Goal: Task Accomplishment & Management: Use online tool/utility

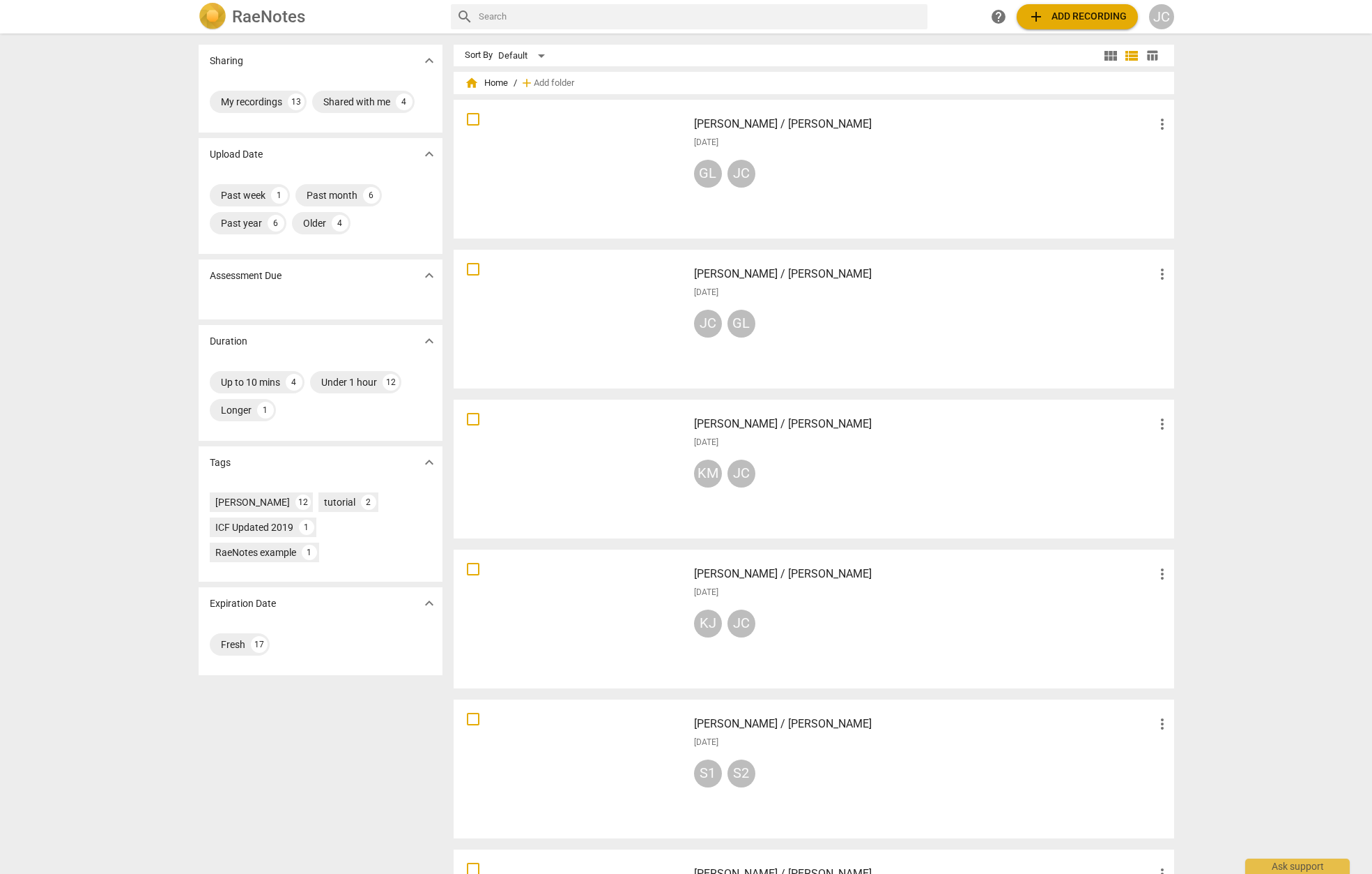
click at [1075, 19] on span "add Add recording" at bounding box center [1078, 16] width 99 height 17
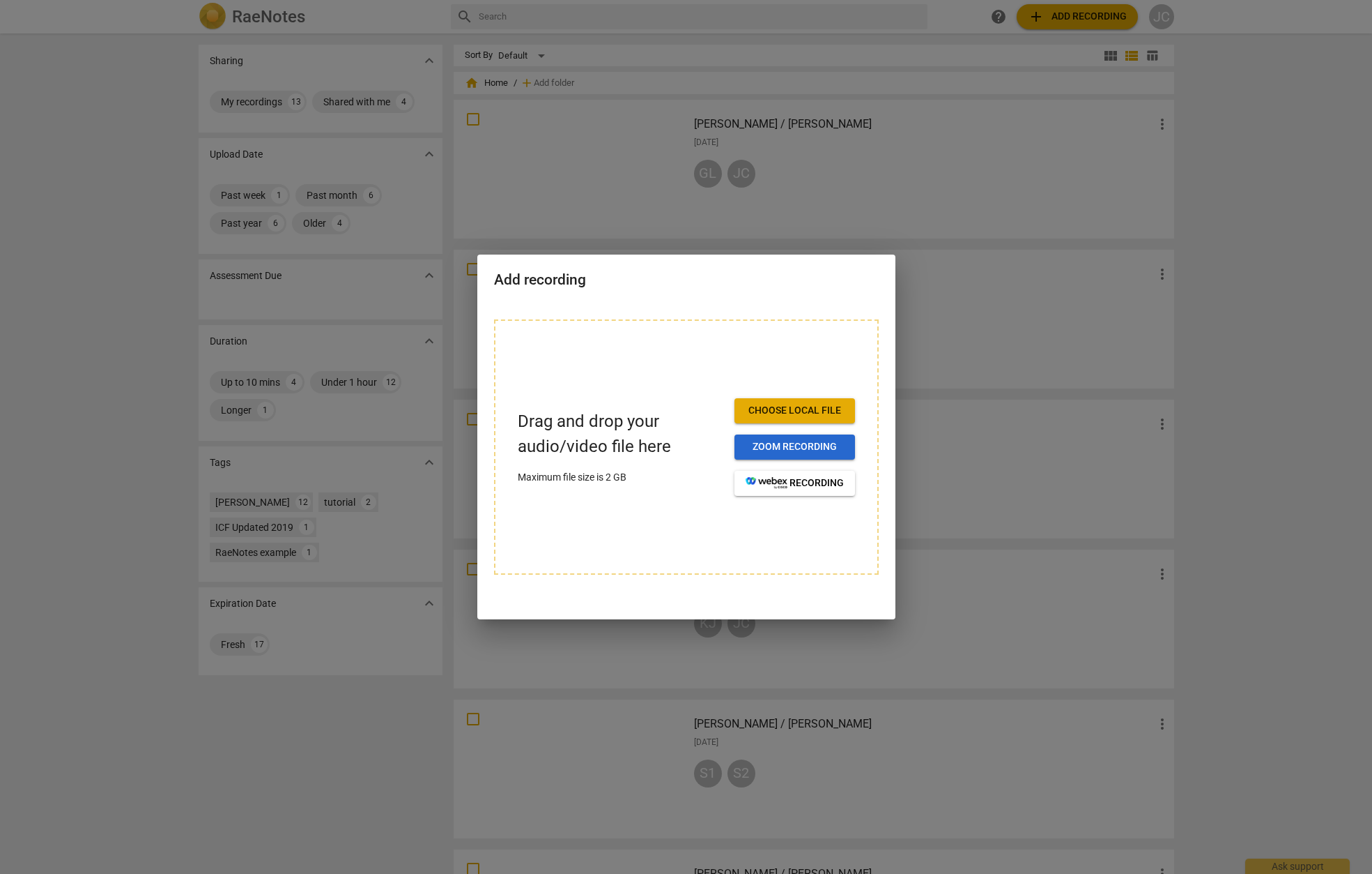
click at [804, 454] on button "Zoom recording" at bounding box center [795, 447] width 121 height 25
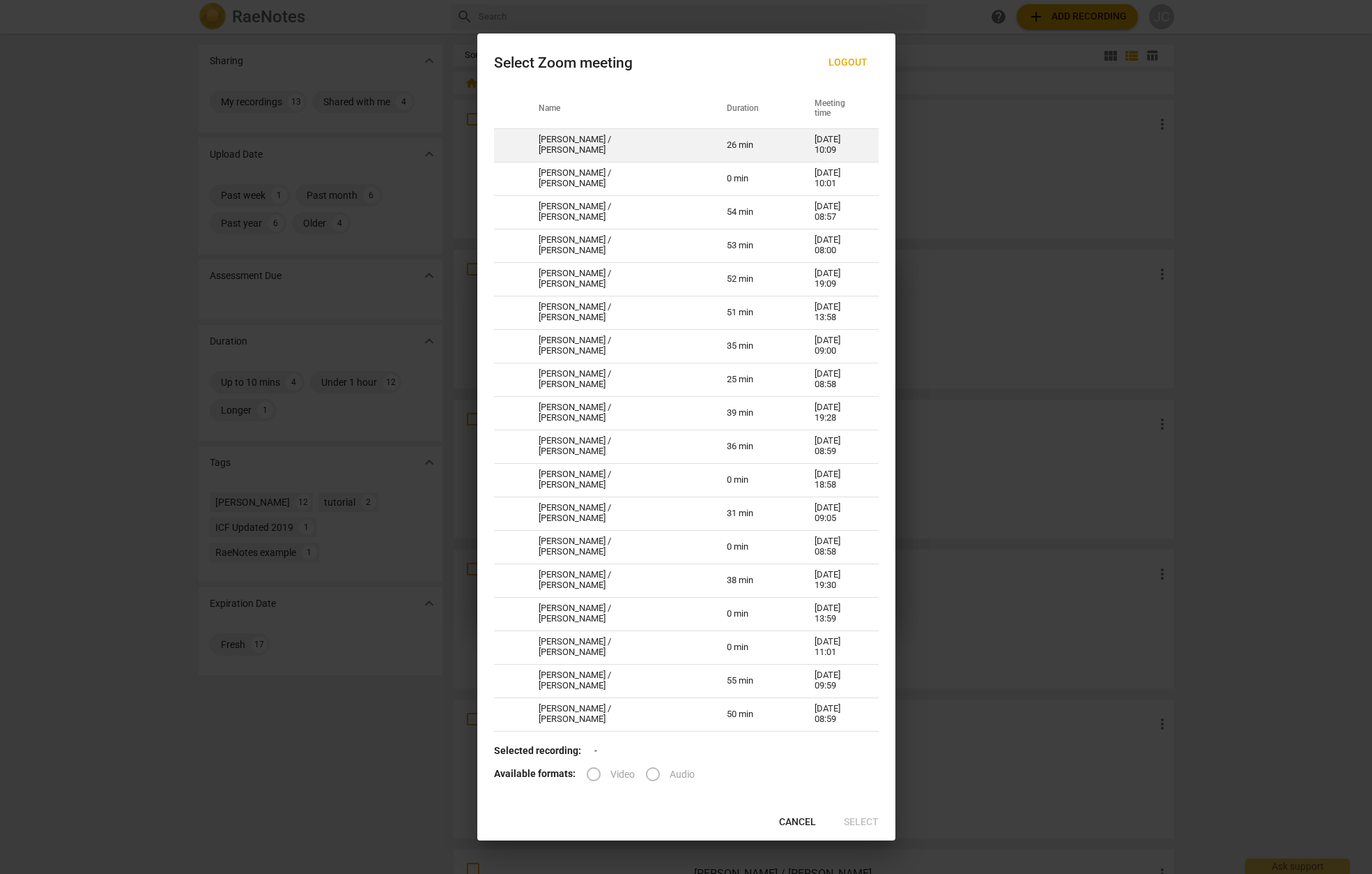
drag, startPoint x: 630, startPoint y: 179, endPoint x: 629, endPoint y: 147, distance: 32.0
click at [629, 147] on td "[PERSON_NAME] / [PERSON_NAME]" at bounding box center [615, 145] width 188 height 33
radio input "true"
click at [592, 773] on input "Video" at bounding box center [593, 773] width 33 height 33
radio input "true"
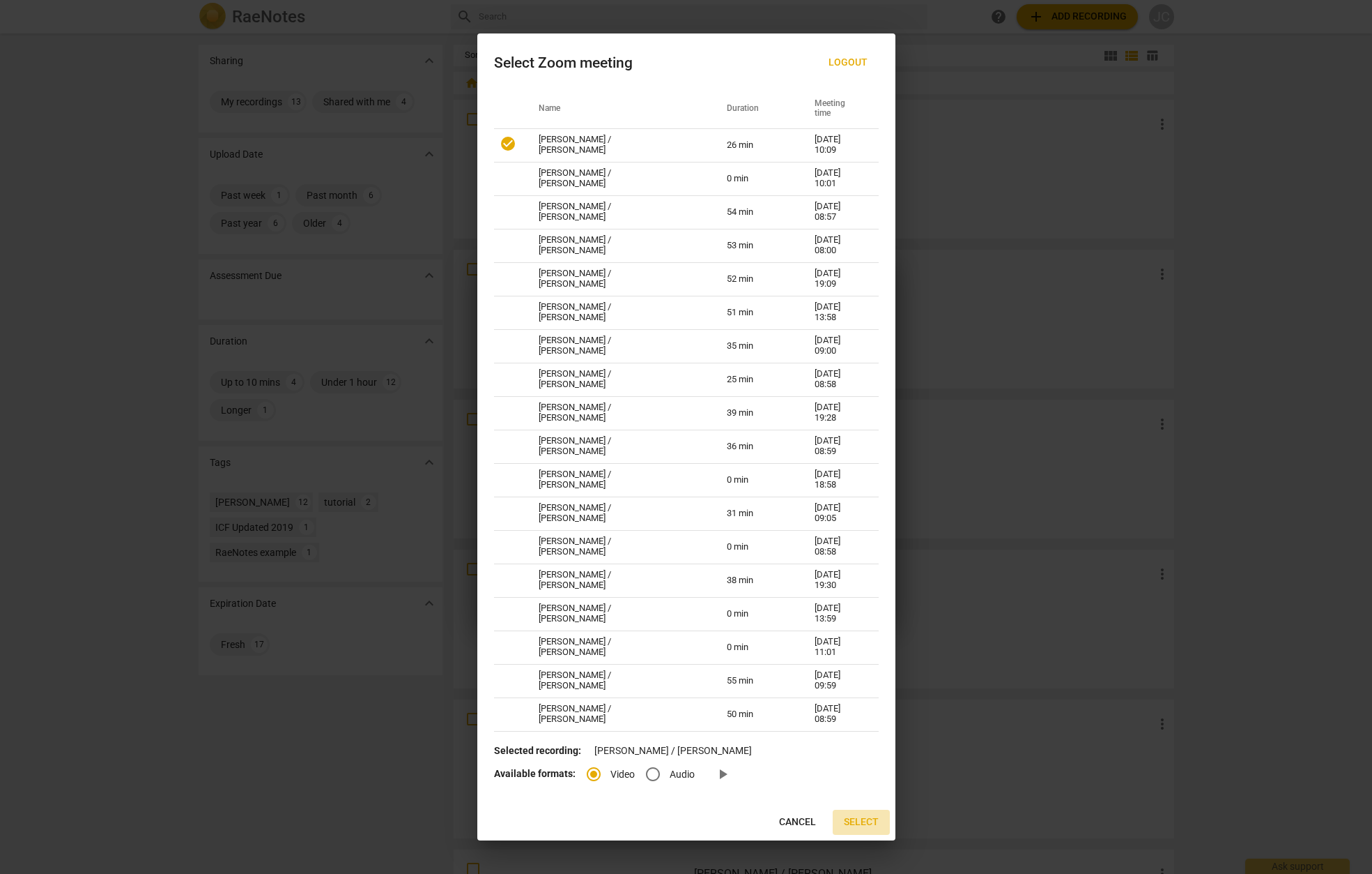
click at [858, 823] on span "Select" at bounding box center [861, 822] width 35 height 14
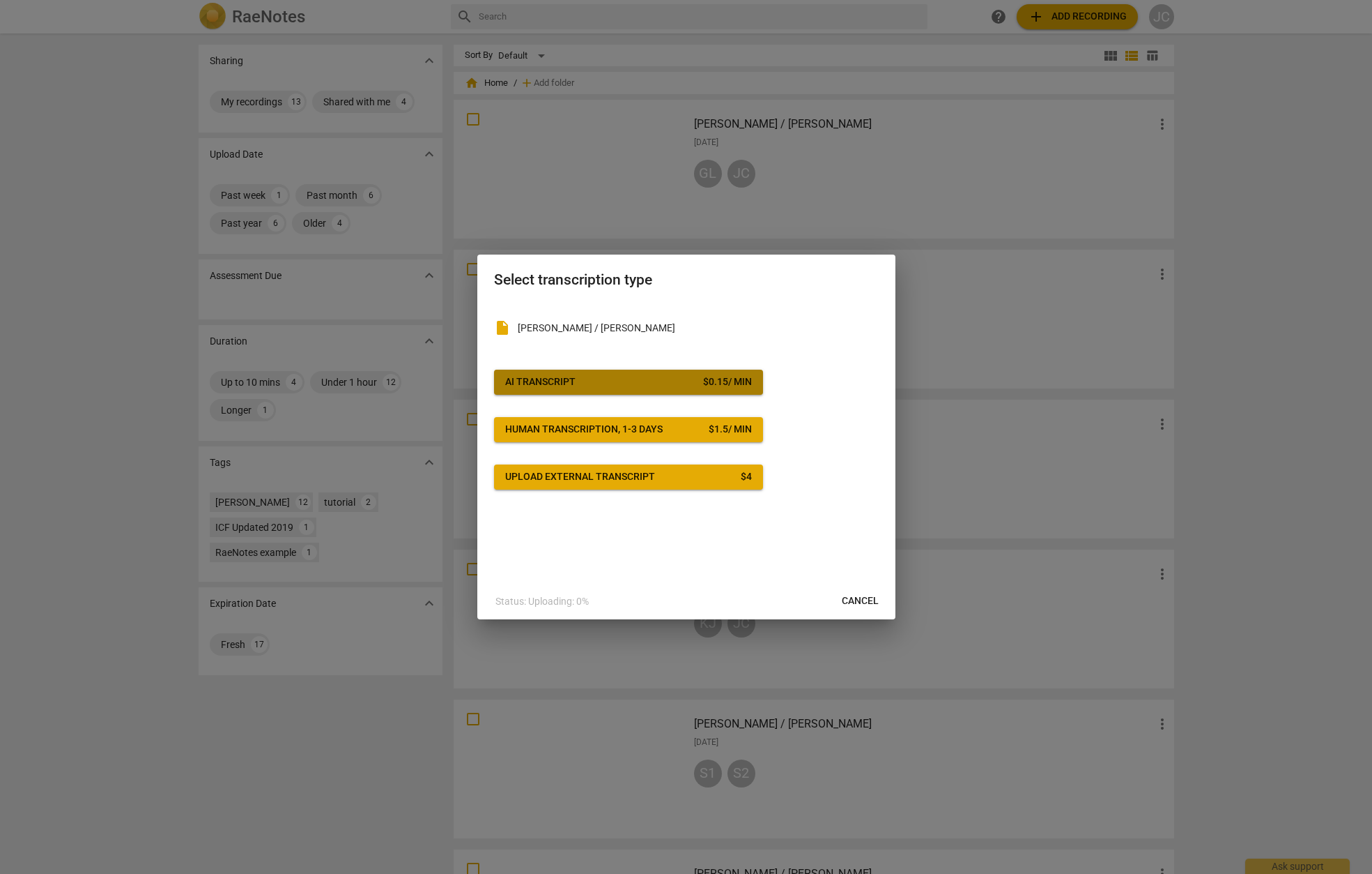
click at [578, 383] on span "AI Transcript $ 0.15 / min" at bounding box center [629, 382] width 247 height 14
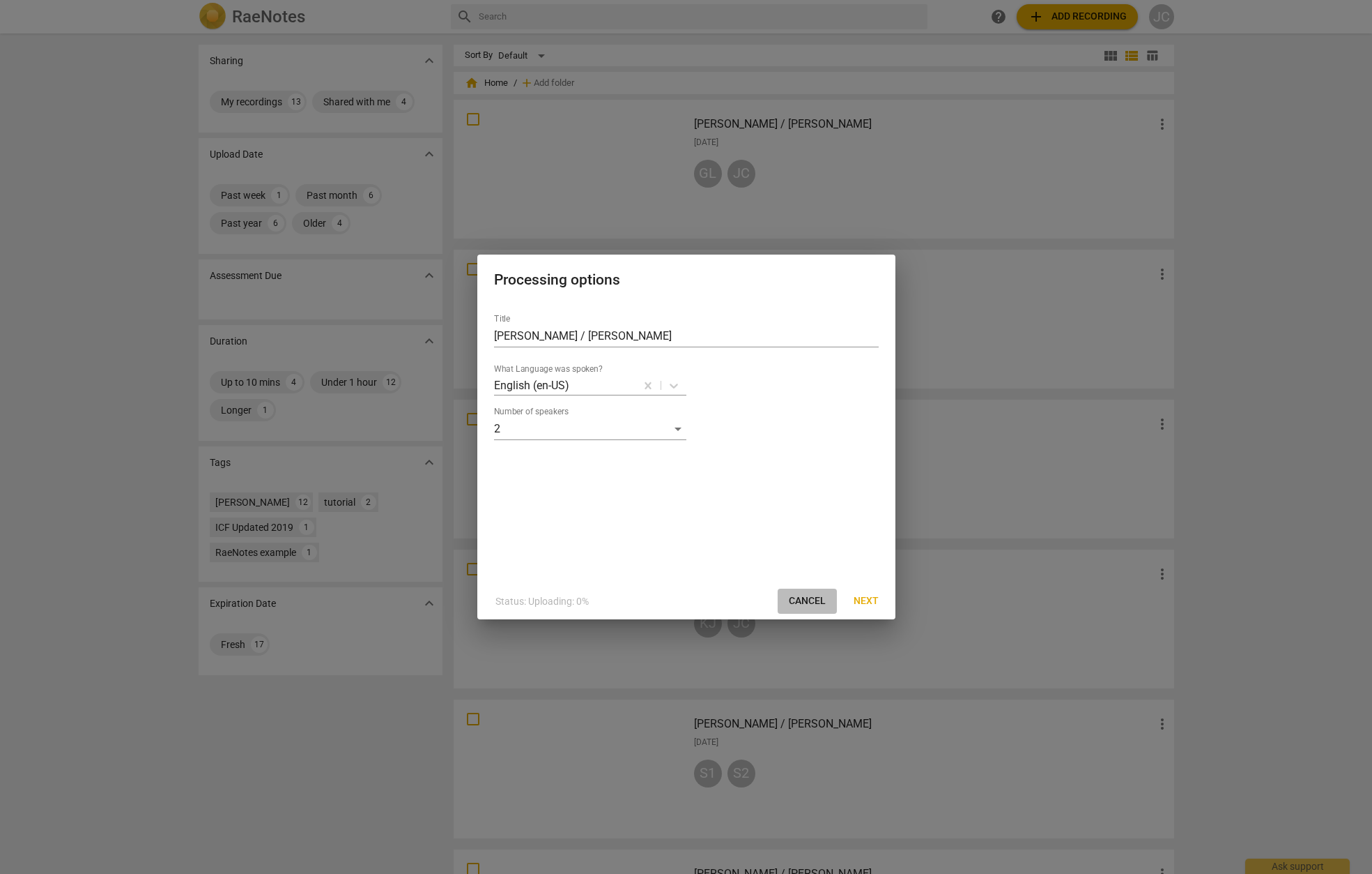
click at [813, 598] on span "Cancel" at bounding box center [807, 600] width 37 height 14
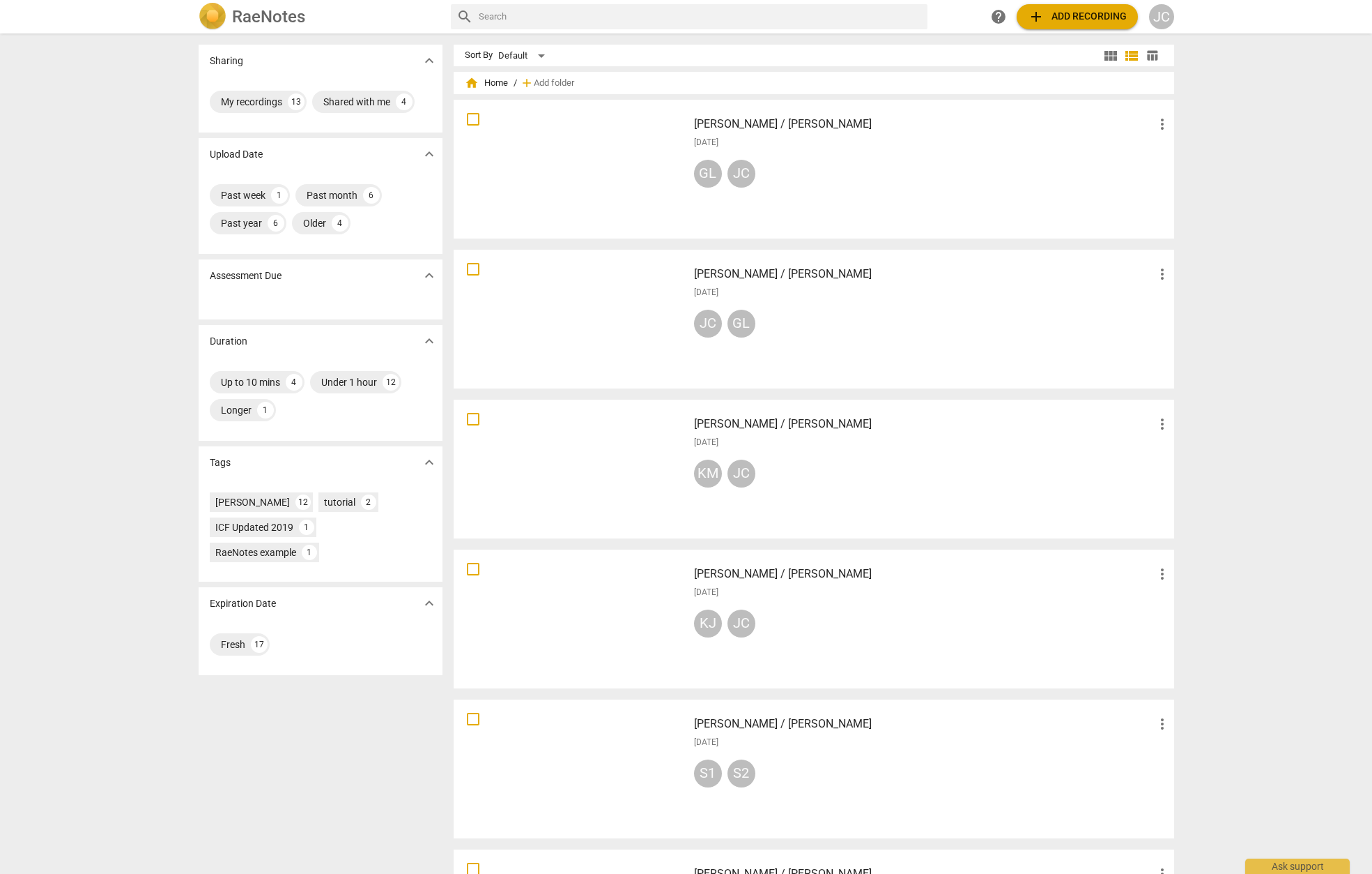
click at [1086, 16] on span "add Add recording" at bounding box center [1078, 16] width 99 height 17
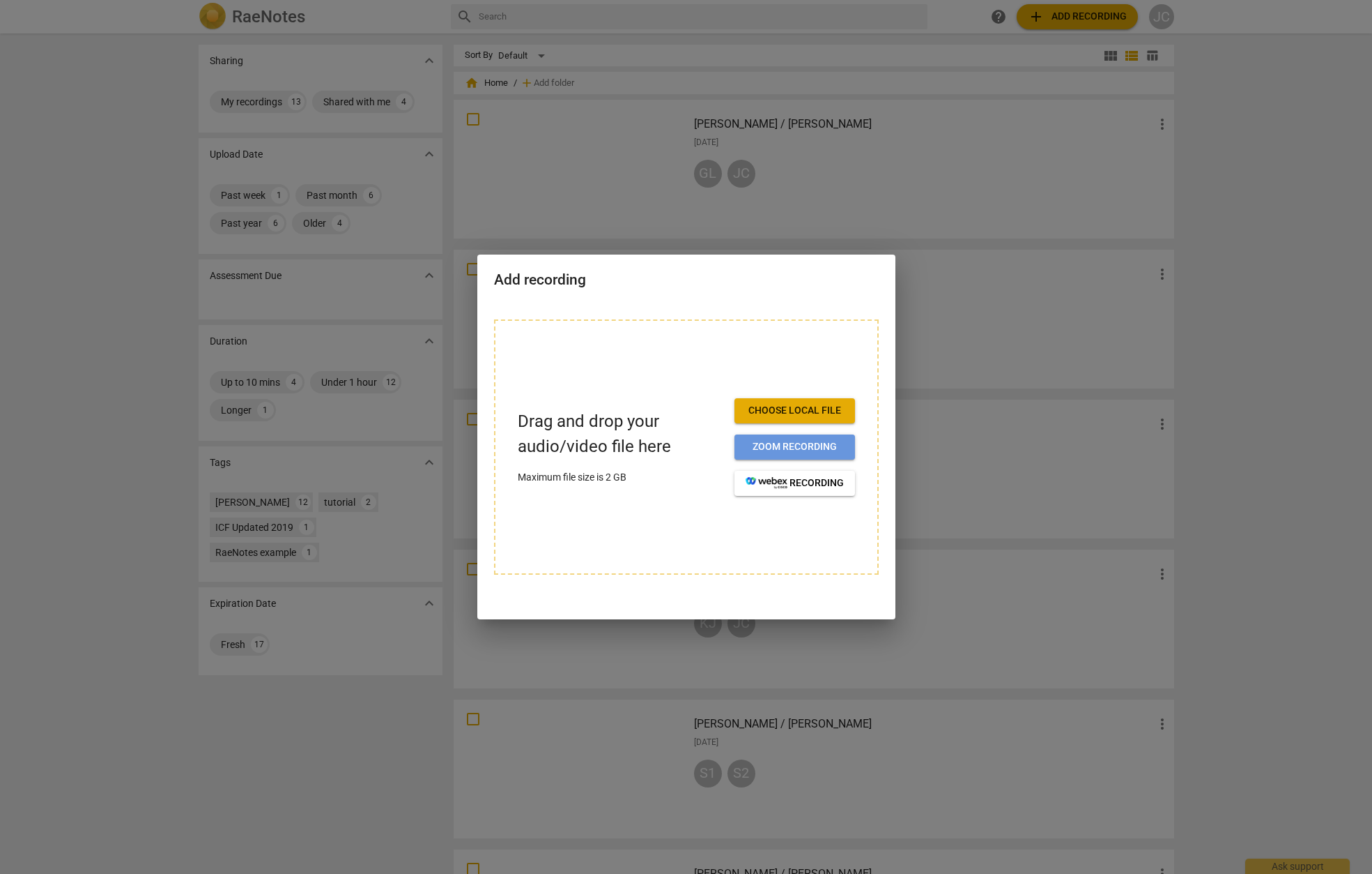
click at [812, 447] on span "Zoom recording" at bounding box center [794, 446] width 98 height 14
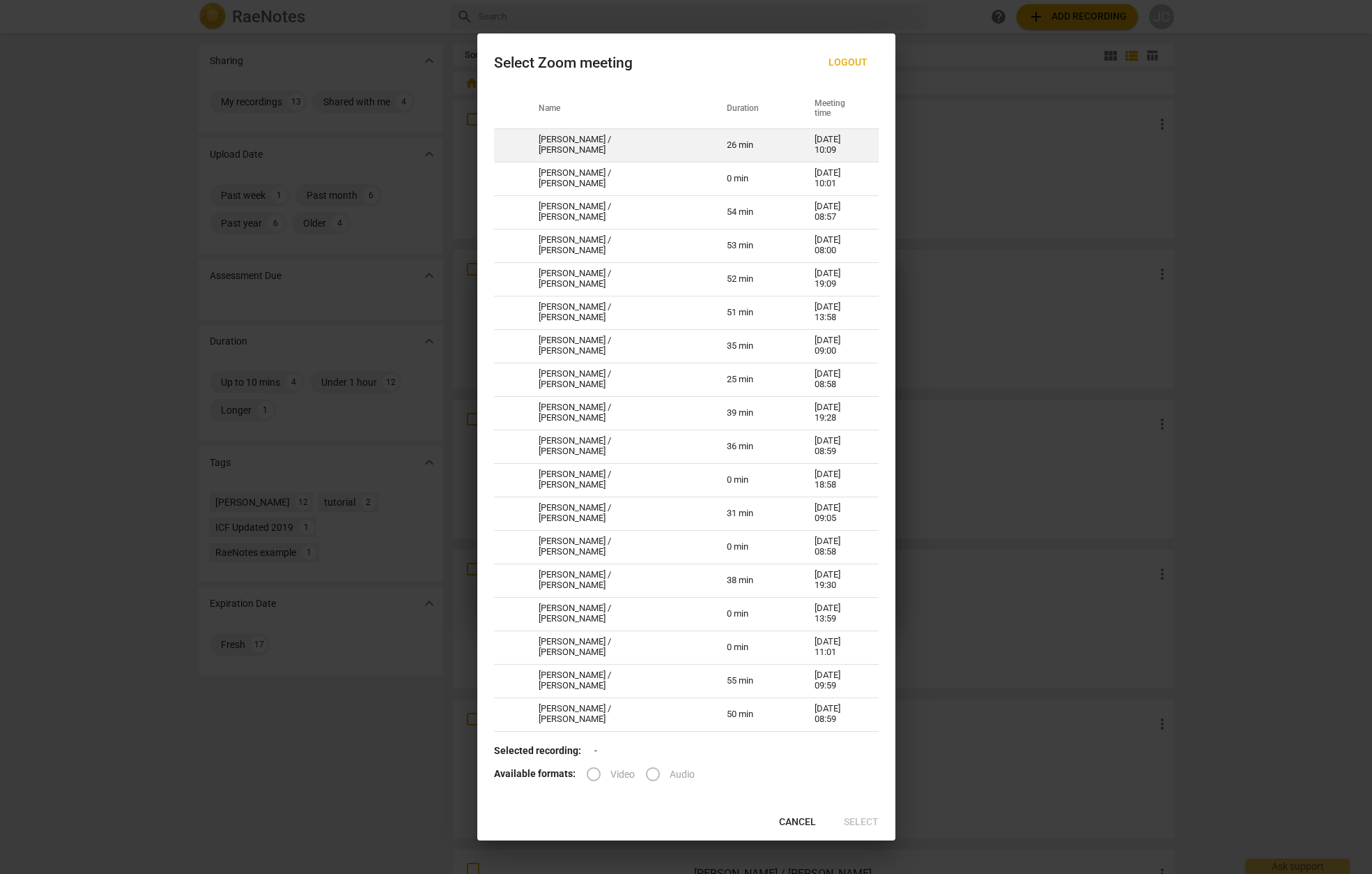
click at [623, 144] on td "[PERSON_NAME] / [PERSON_NAME]" at bounding box center [615, 145] width 188 height 33
radio input "true"
click at [589, 769] on input "Video" at bounding box center [593, 773] width 33 height 33
radio input "true"
click at [856, 826] on span "Select" at bounding box center [861, 822] width 35 height 14
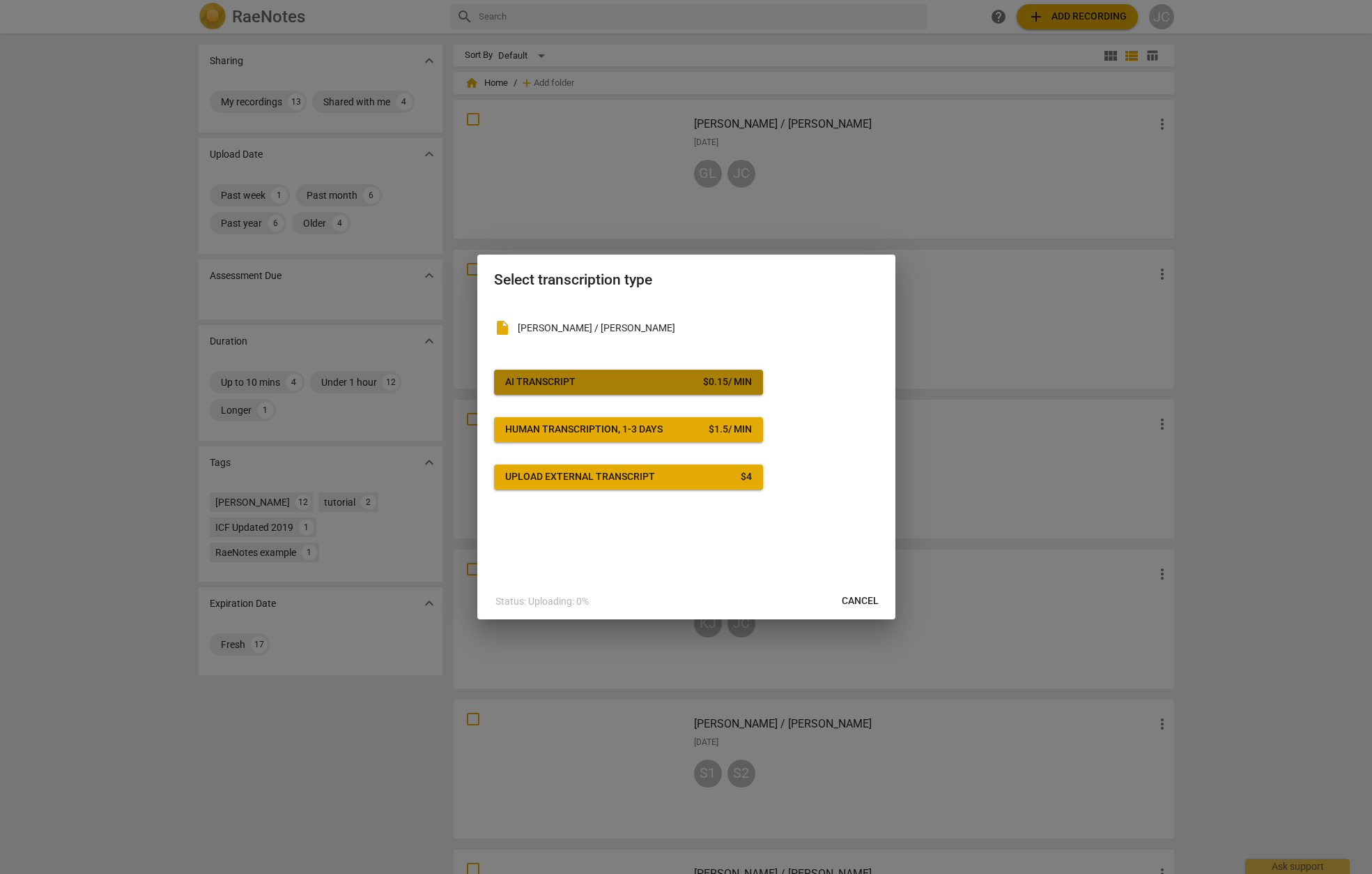
click at [601, 380] on span "AI Transcript $ 0.15 / min" at bounding box center [629, 382] width 247 height 14
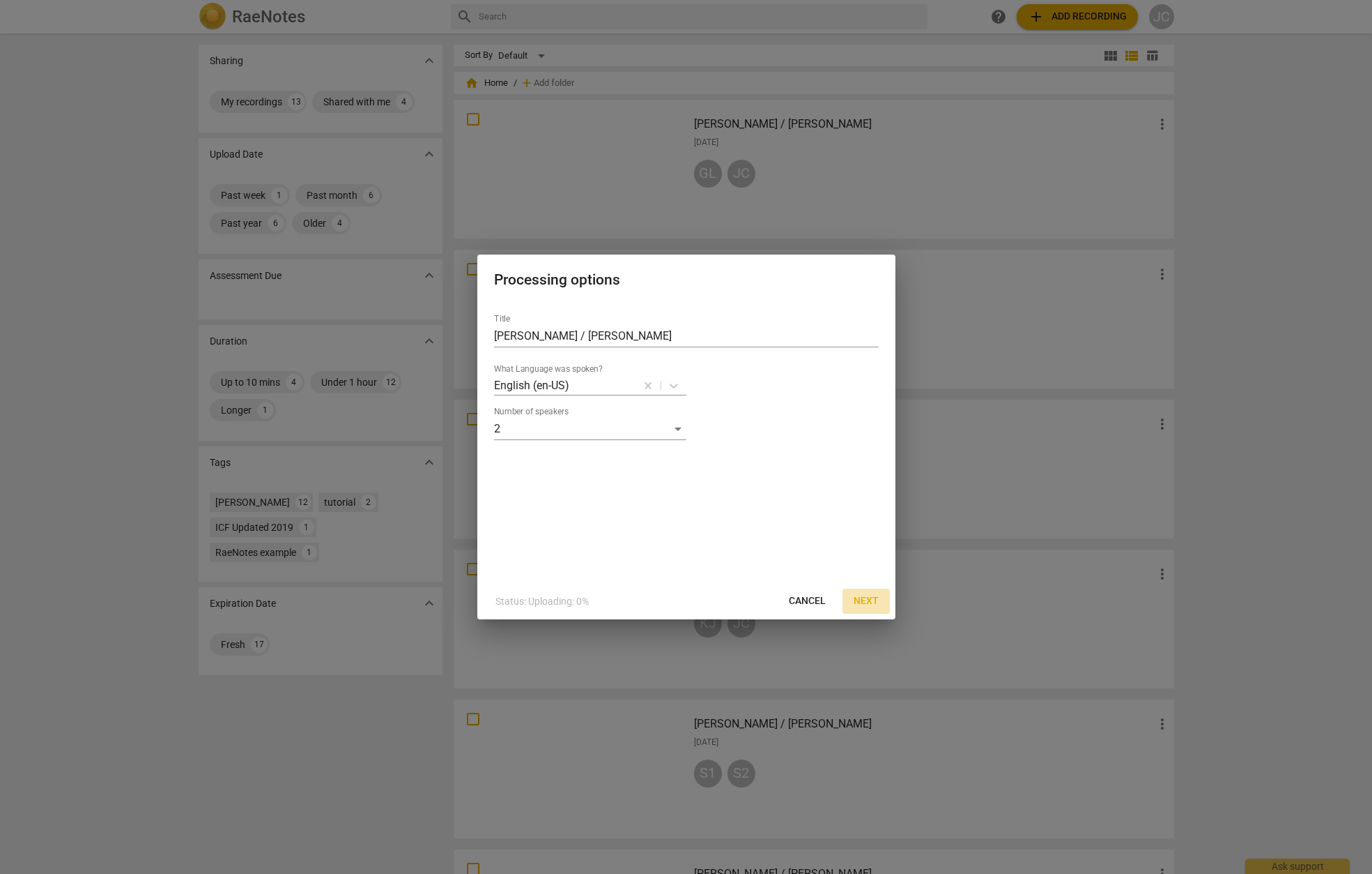
click at [870, 597] on span "Next" at bounding box center [866, 600] width 25 height 14
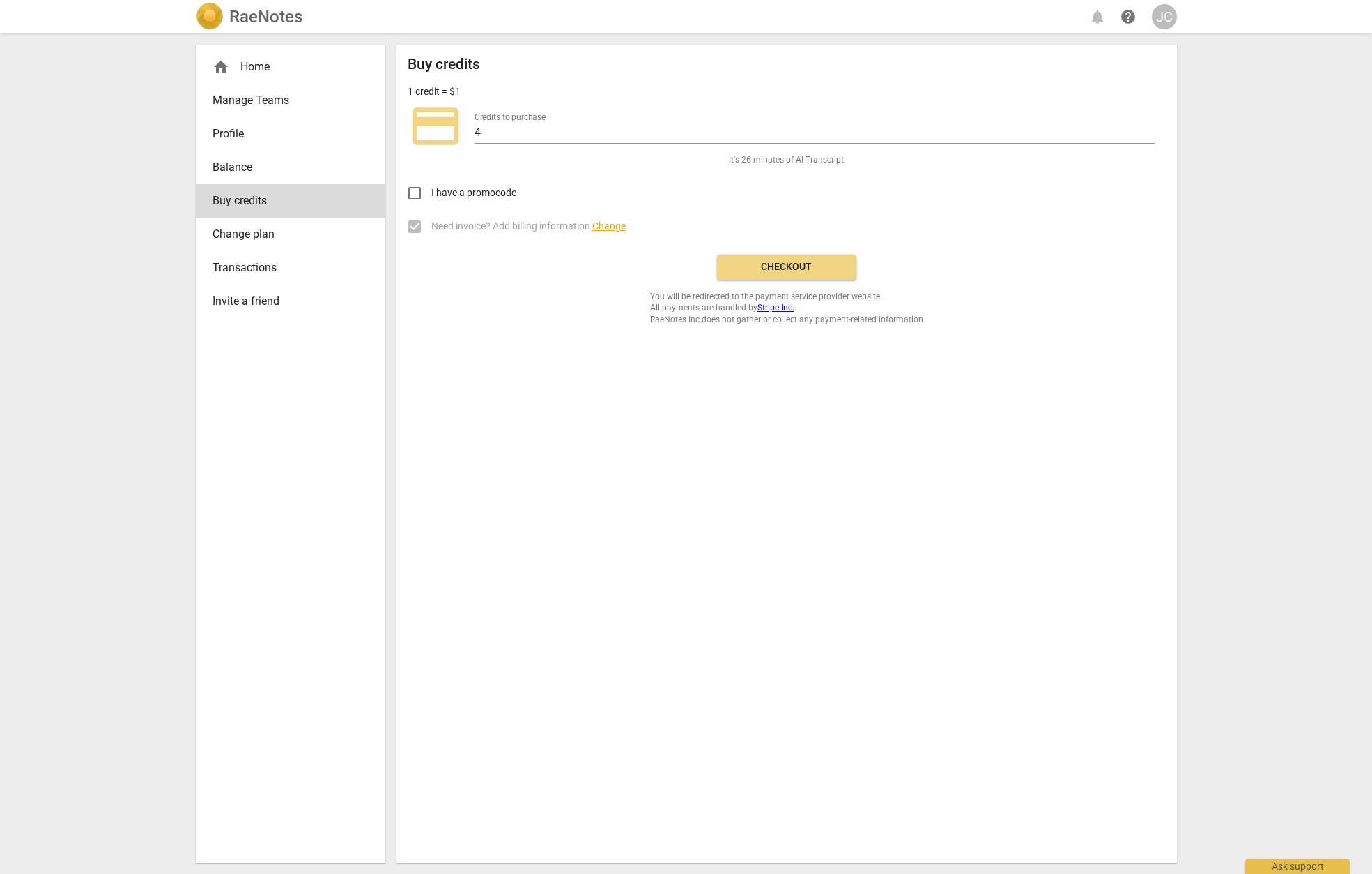
click at [742, 265] on span "Checkout" at bounding box center [787, 266] width 117 height 14
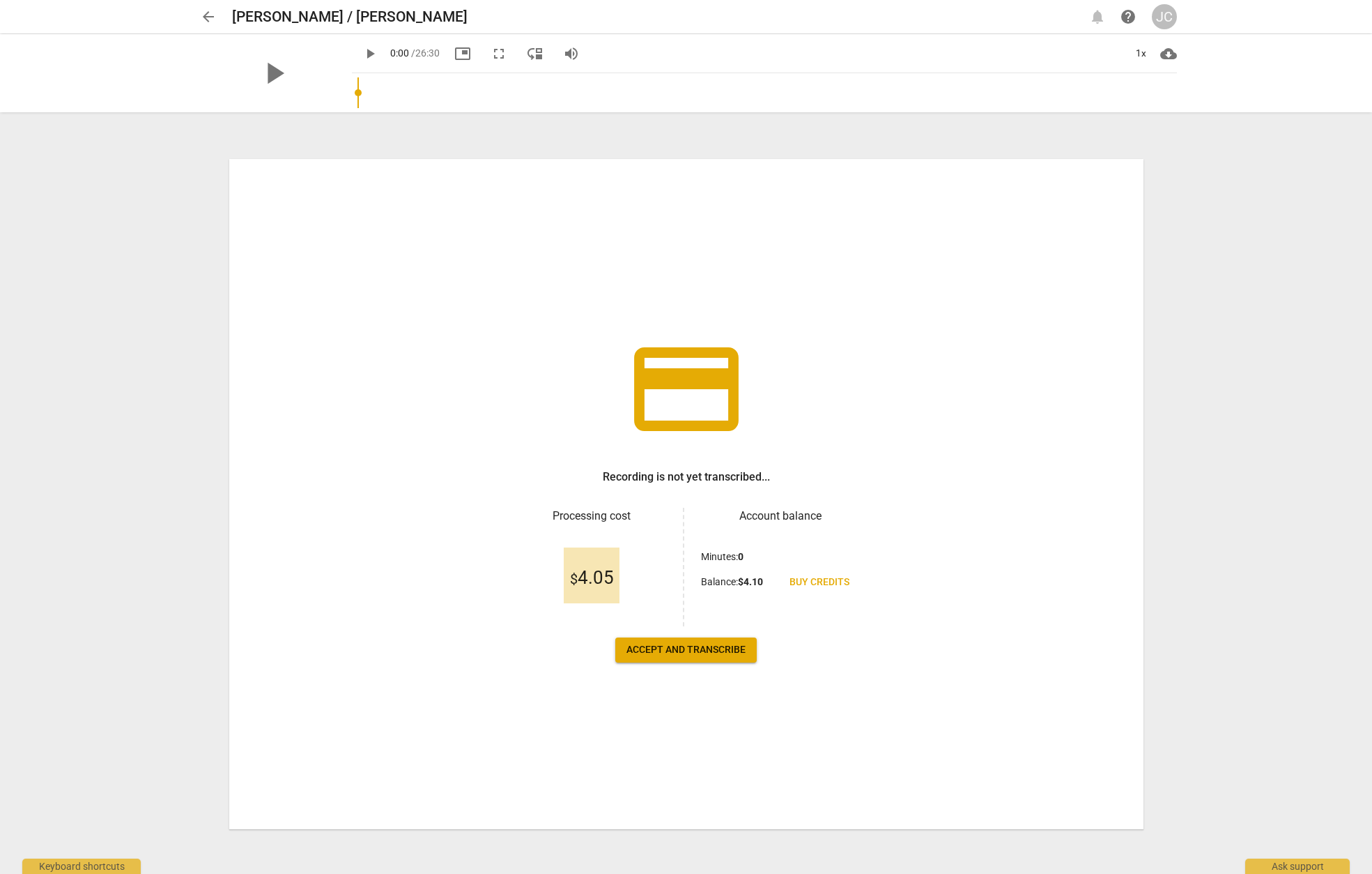
click at [684, 650] on span "Accept and transcribe" at bounding box center [686, 649] width 119 height 14
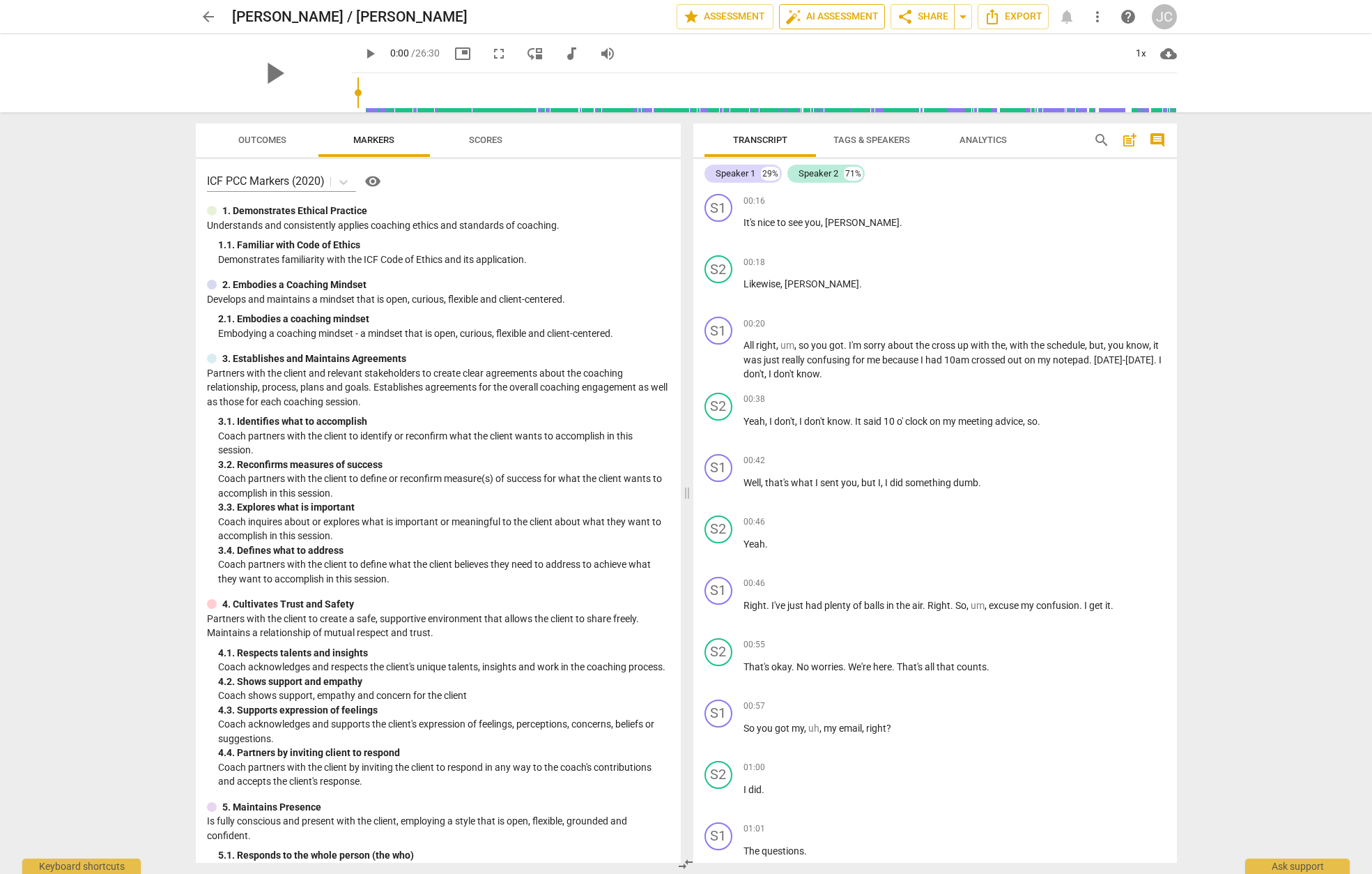
click at [831, 17] on span "auto_fix_high AI Assessment" at bounding box center [832, 16] width 94 height 17
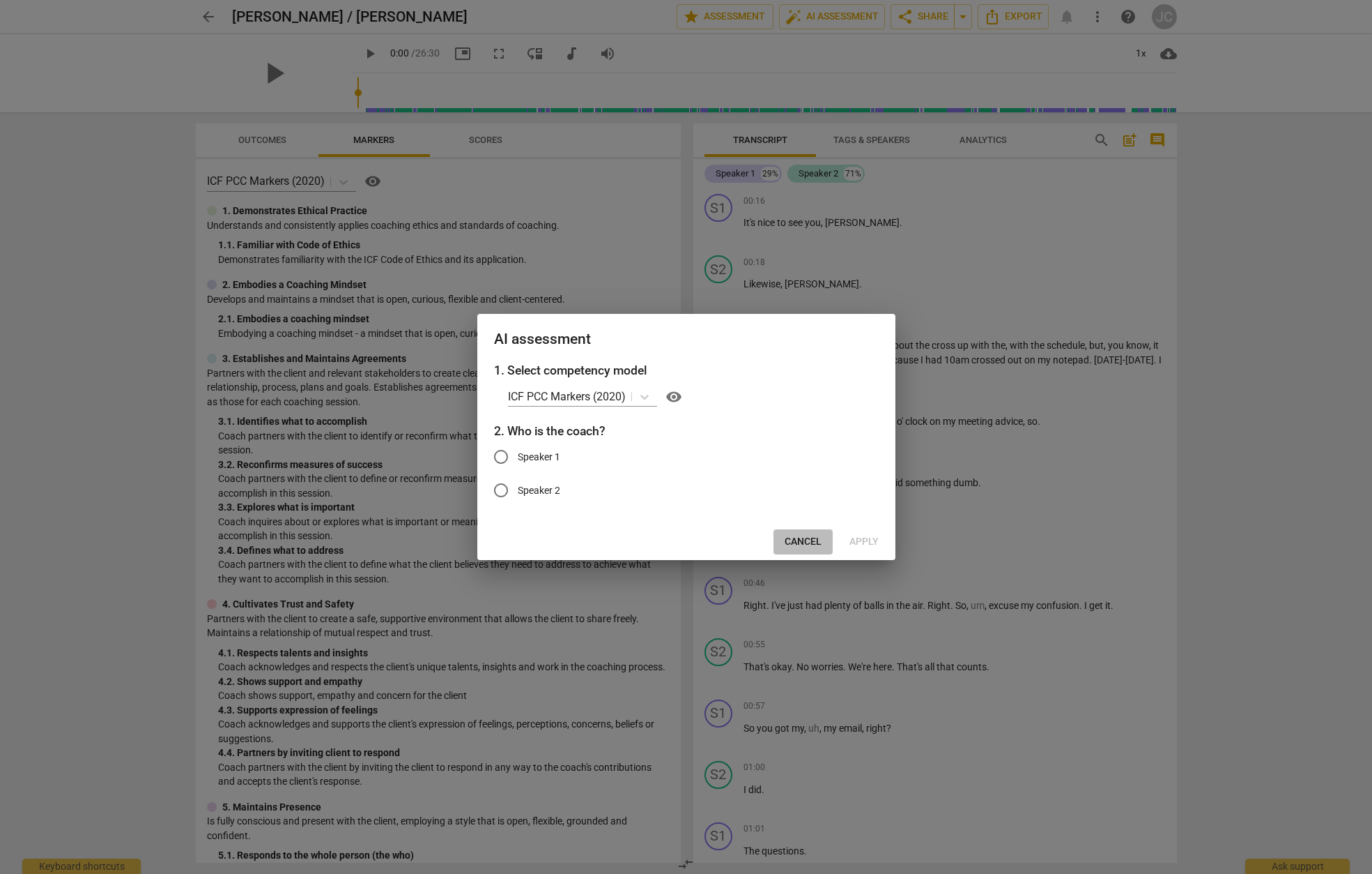
drag, startPoint x: 797, startPoint y: 539, endPoint x: 803, endPoint y: 533, distance: 8.5
click at [801, 534] on button "Cancel" at bounding box center [803, 542] width 59 height 25
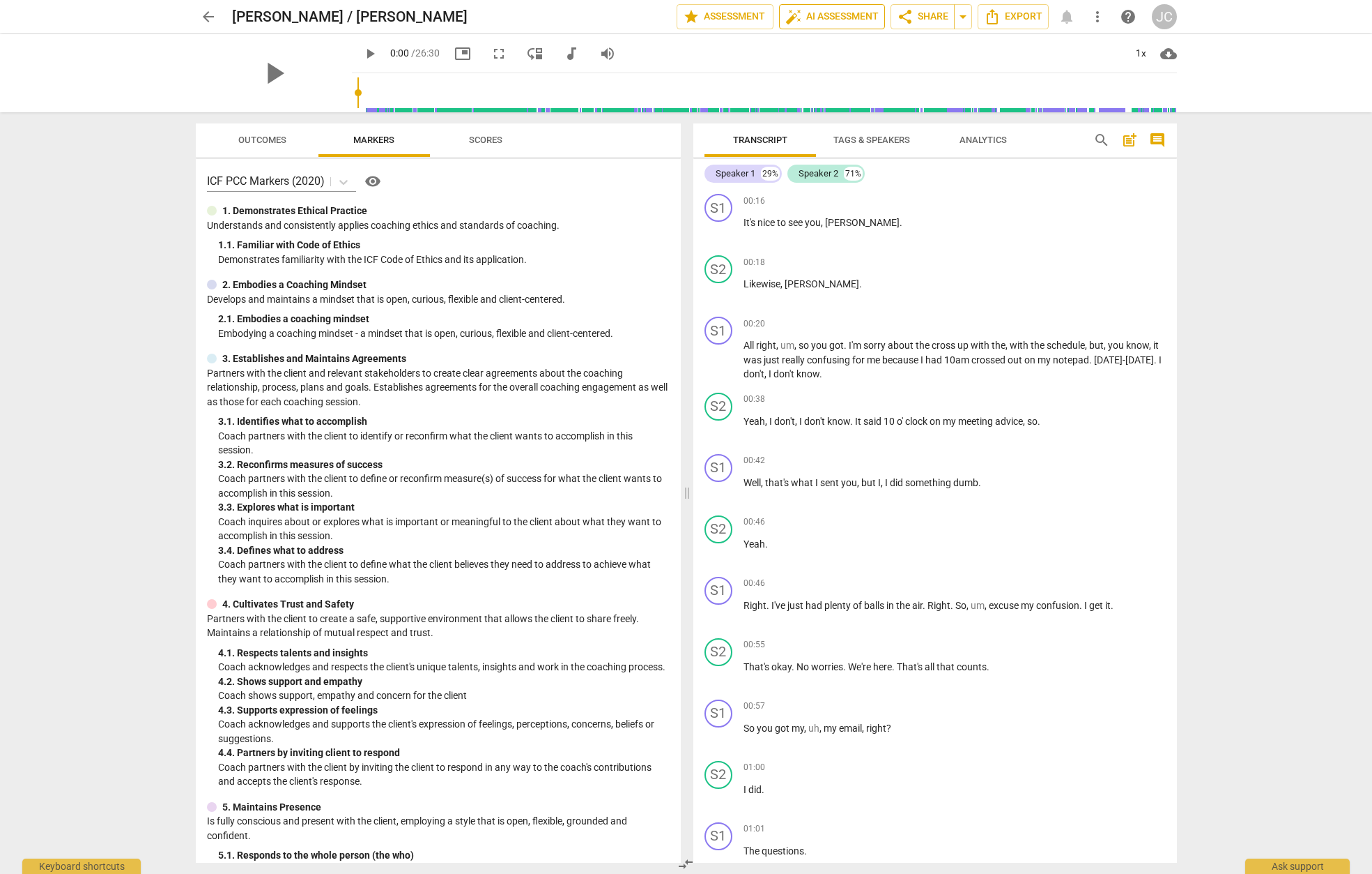
click at [821, 23] on span "auto_fix_high AI Assessment" at bounding box center [832, 16] width 94 height 17
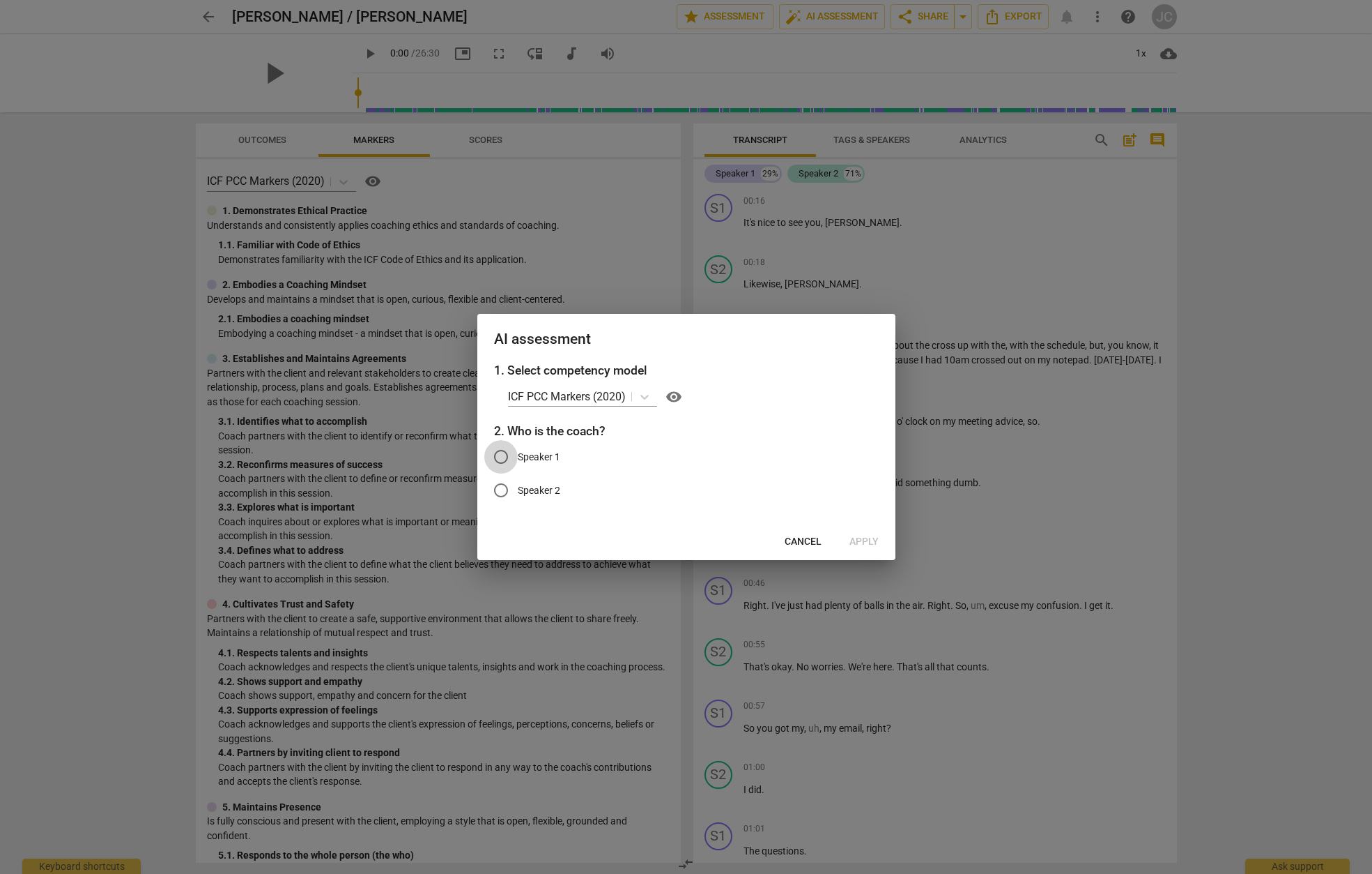
click at [507, 456] on input "Speaker 1" at bounding box center [500, 456] width 33 height 33
radio input "true"
click at [865, 543] on span "Apply" at bounding box center [864, 541] width 30 height 14
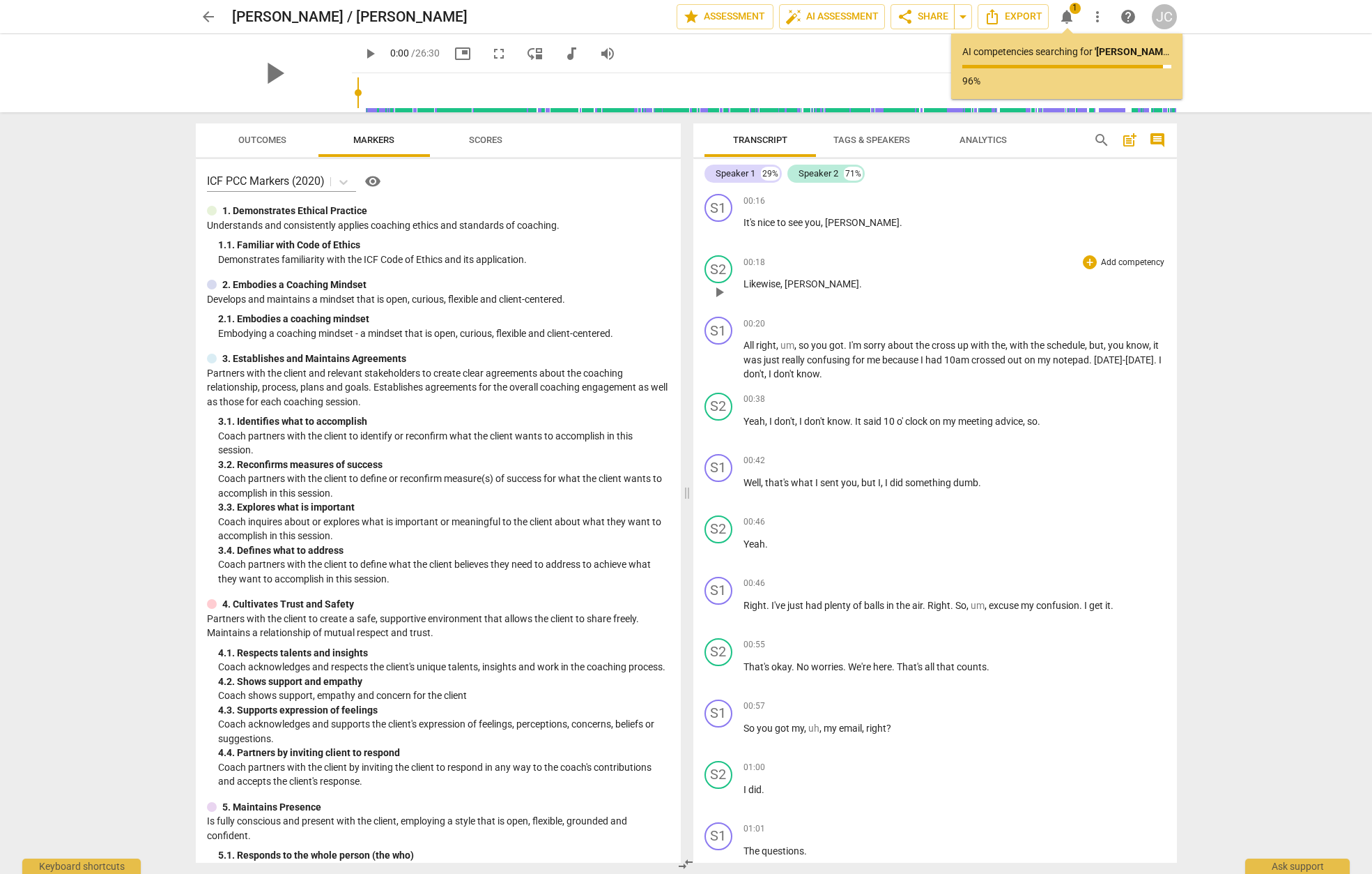
drag, startPoint x: 701, startPoint y: 201, endPoint x: 830, endPoint y: 256, distance: 140.2
click at [834, 256] on div "S1 play_arrow pause 00:16 + Add competency keyboard_arrow_right It's nice to se…" at bounding box center [936, 525] width 484 height 674
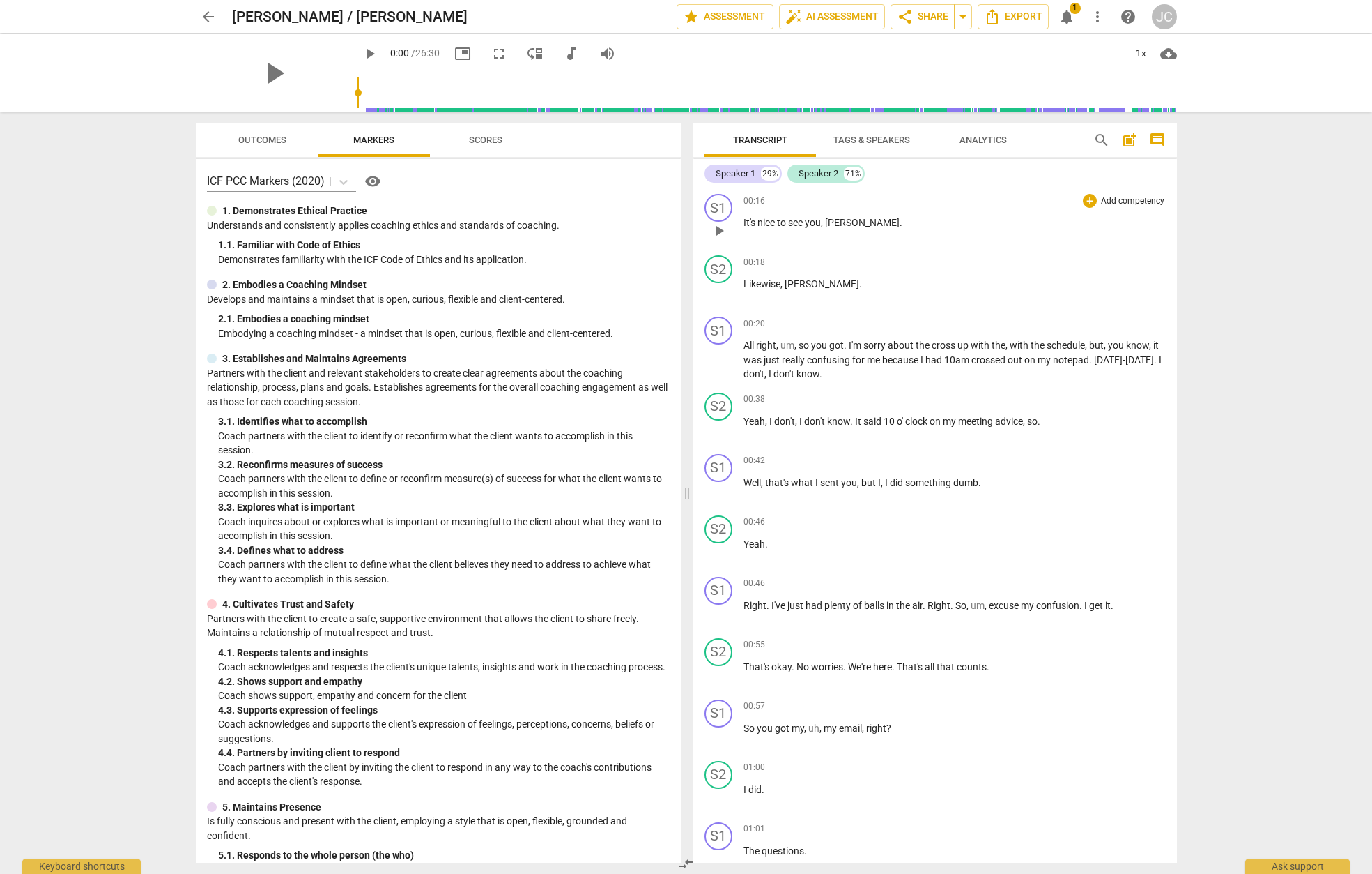
drag, startPoint x: 704, startPoint y: 195, endPoint x: 796, endPoint y: 225, distance: 96.8
click at [796, 225] on div "S1 play_arrow pause 00:16 + Add competency keyboard_arrow_right It's nice to se…" at bounding box center [936, 219] width 484 height 61
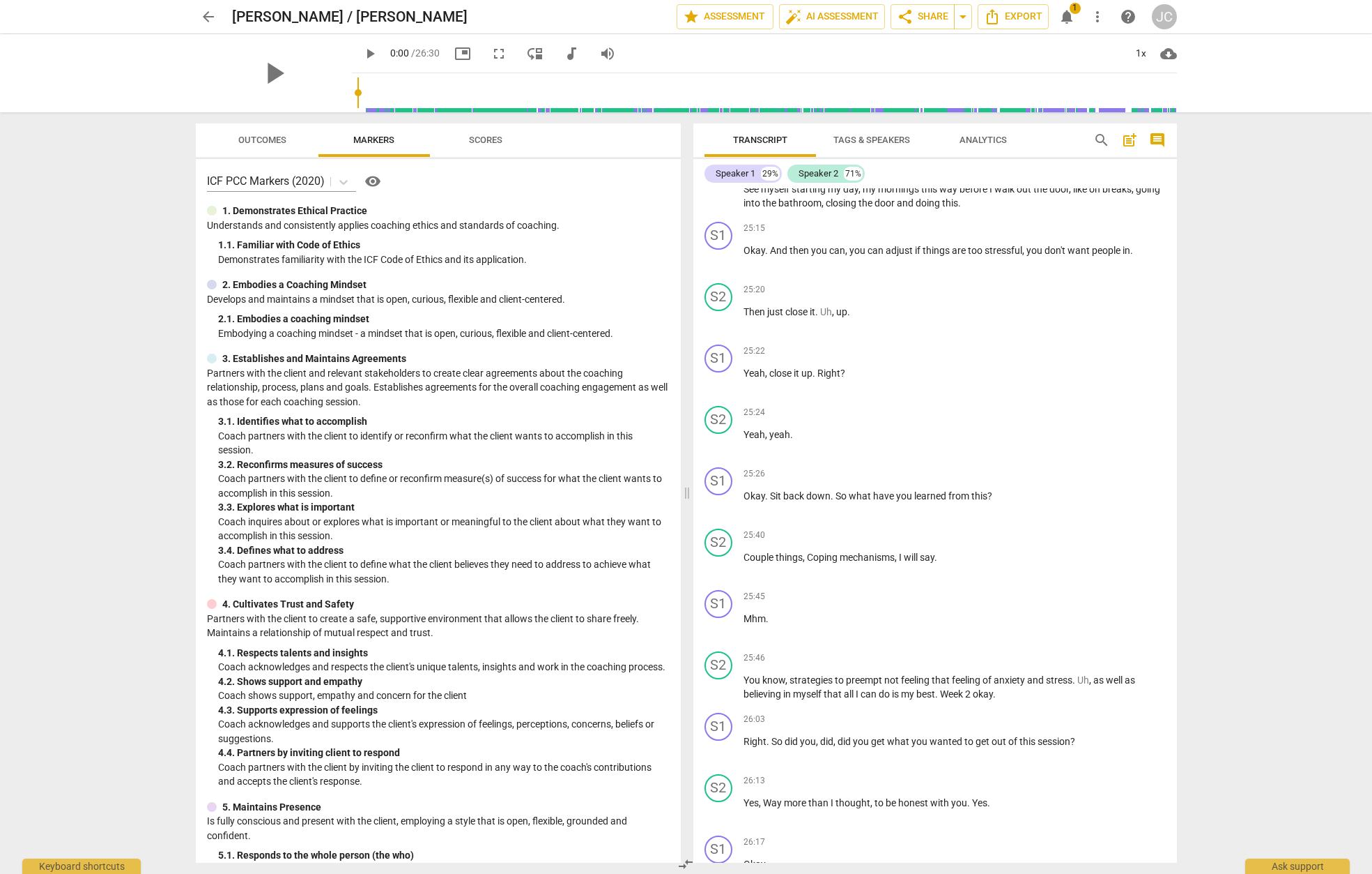
scroll to position [9739, 0]
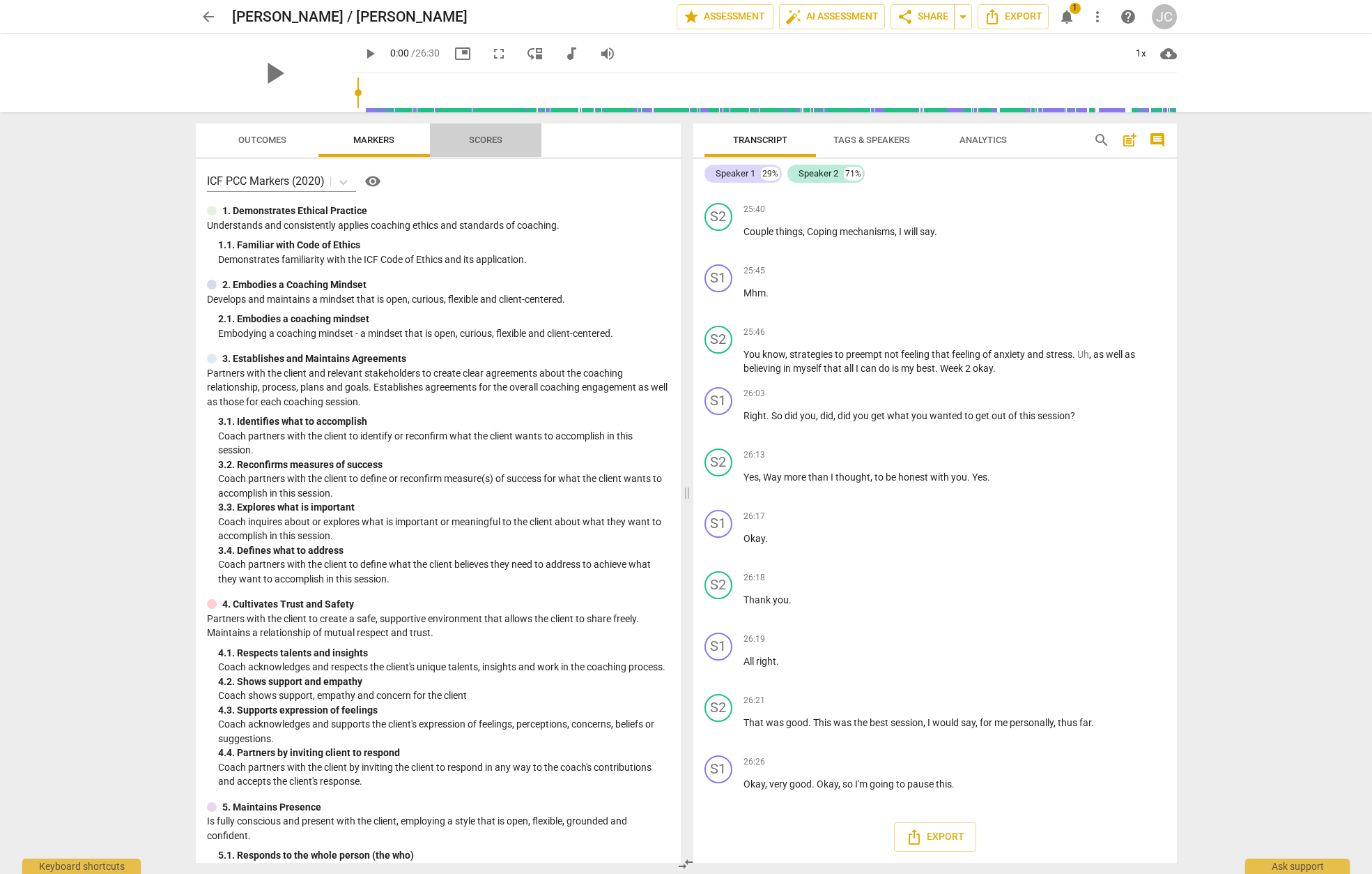
click at [481, 138] on span "Scores" at bounding box center [485, 140] width 33 height 11
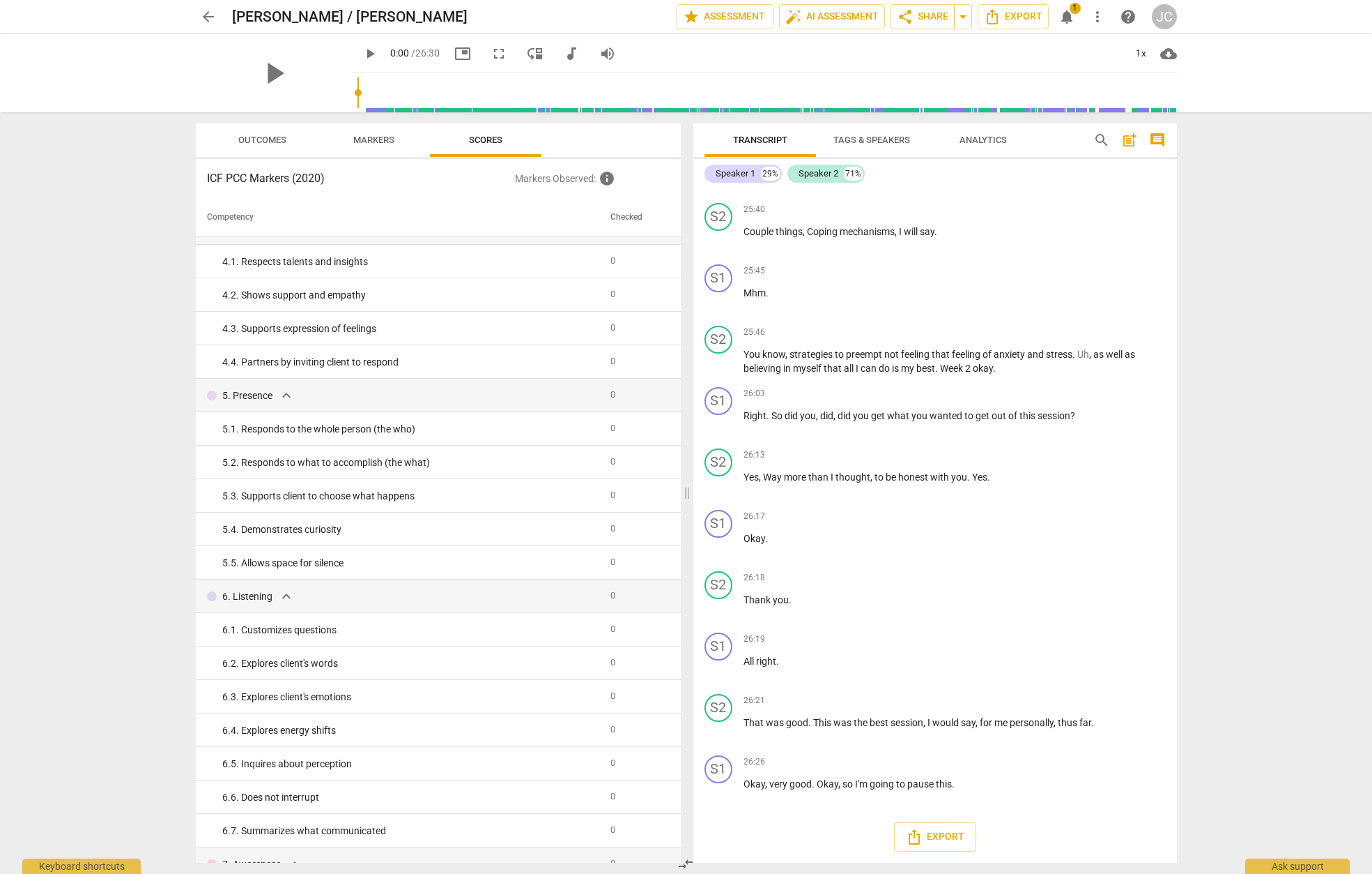
scroll to position [0, 0]
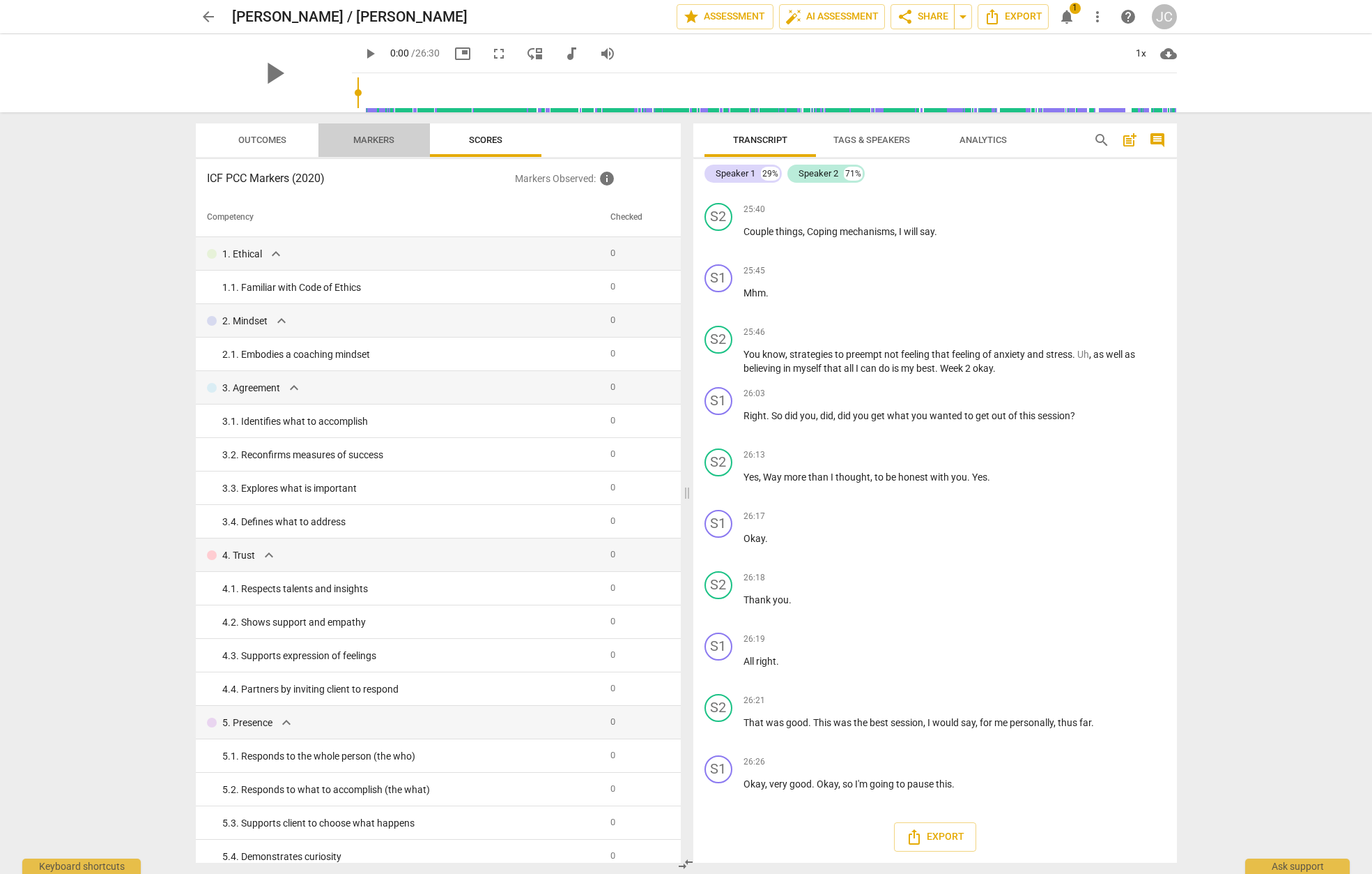
click at [368, 140] on span "Markers" at bounding box center [374, 140] width 41 height 11
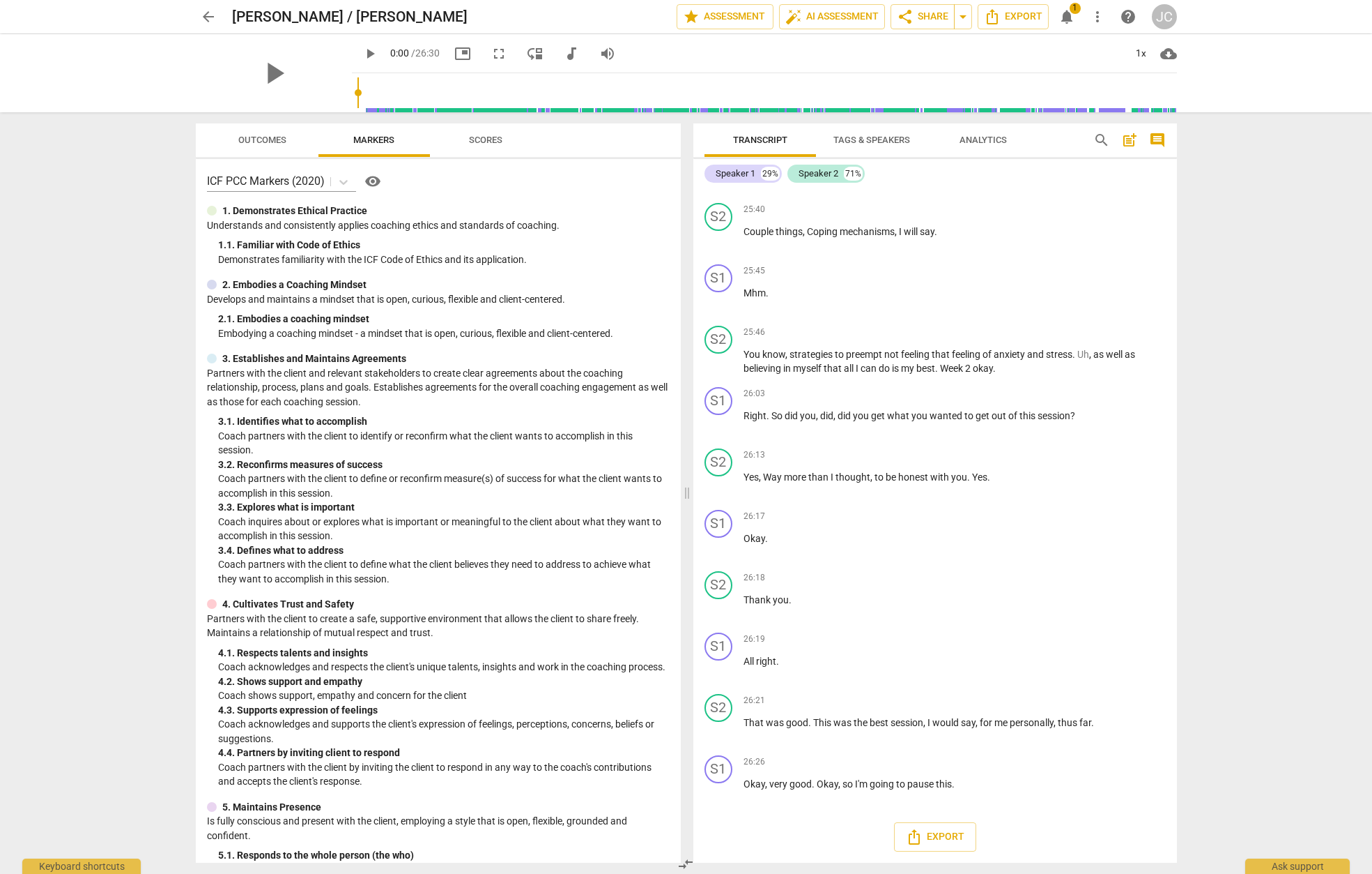
click at [271, 141] on span "Outcomes" at bounding box center [262, 140] width 48 height 11
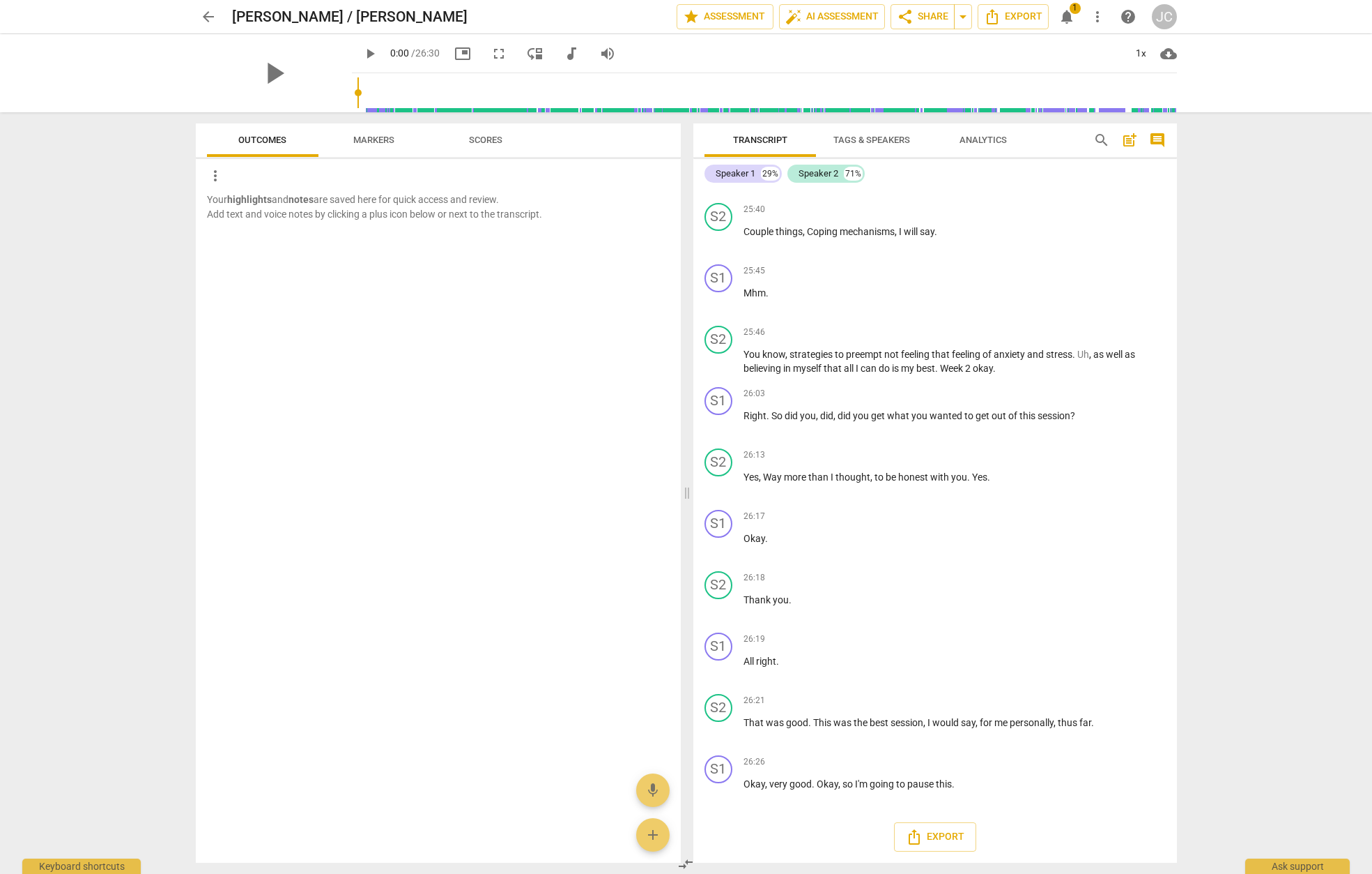
click at [364, 143] on span "Markers" at bounding box center [374, 140] width 41 height 11
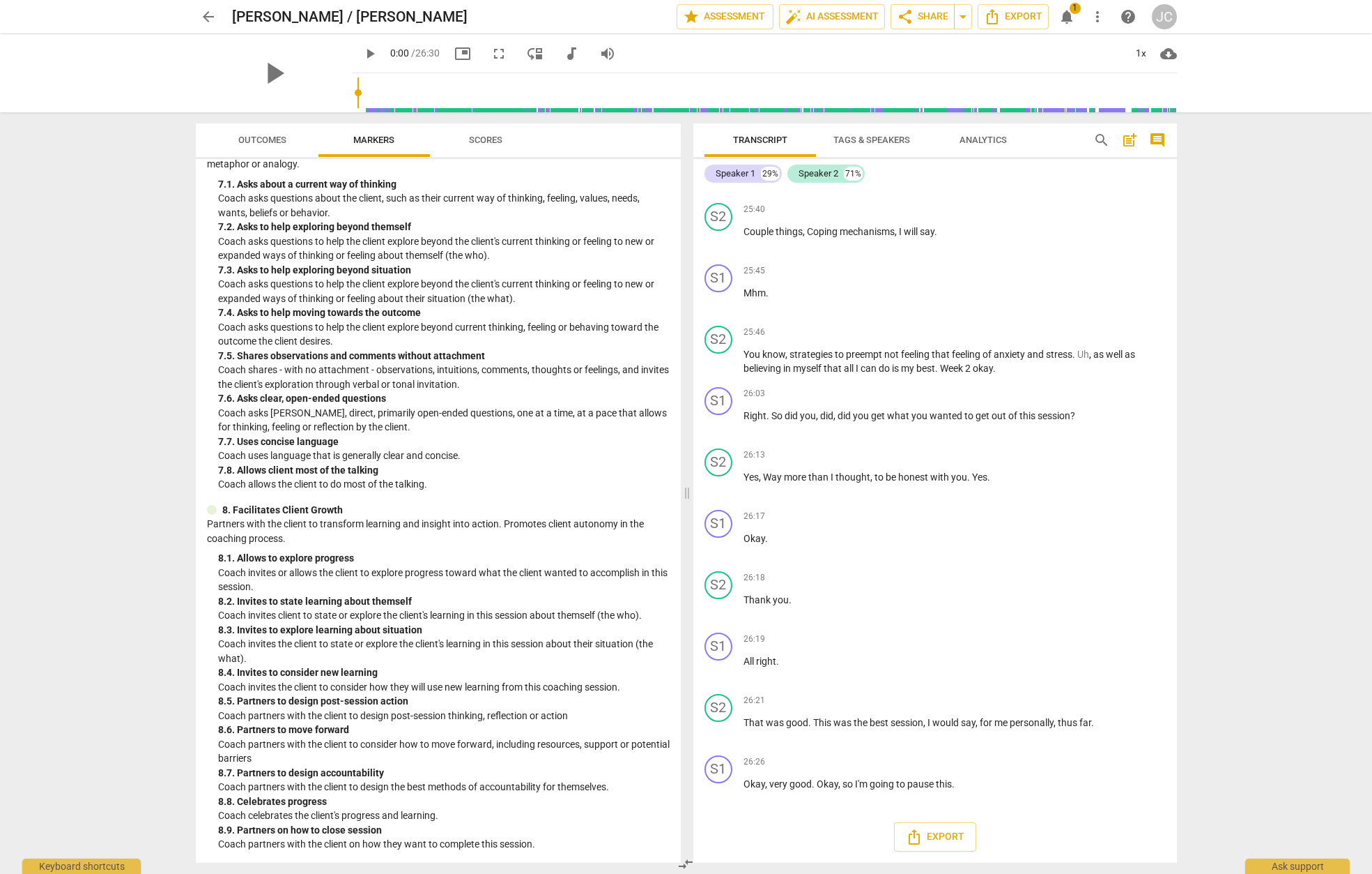
scroll to position [1190, 0]
drag, startPoint x: 745, startPoint y: 233, endPoint x: 961, endPoint y: 266, distance: 218.5
click at [962, 266] on div "S1 play_arrow pause 00:16 + Add competency keyboard_arrow_right It's nice to se…" at bounding box center [936, 525] width 484 height 674
click at [957, 268] on div "25:45 + Add competency keyboard_arrow_right" at bounding box center [955, 271] width 422 height 14
click at [881, 271] on div "25:45 + Add competency keyboard_arrow_right" at bounding box center [955, 271] width 422 height 14
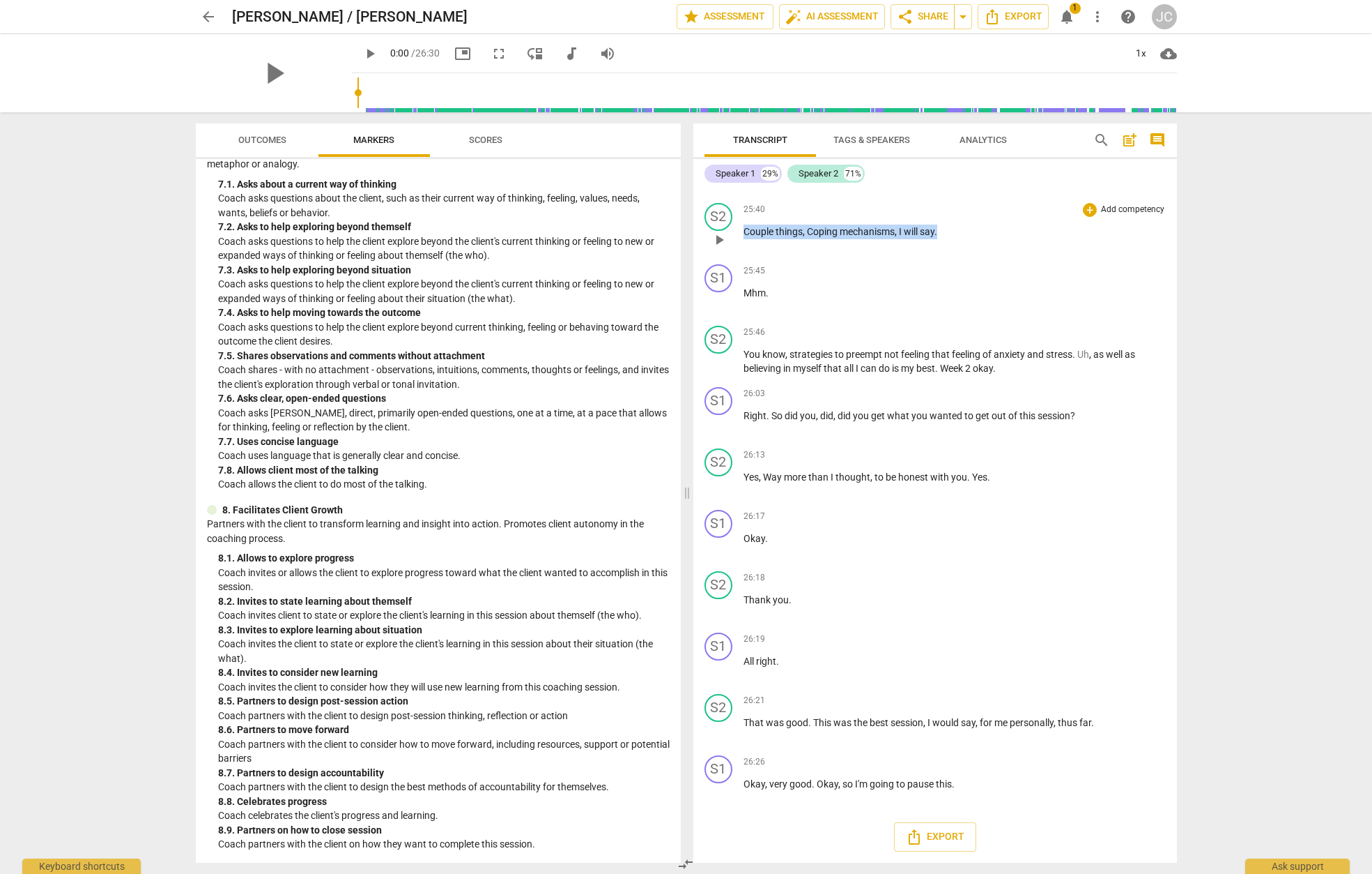
drag, startPoint x: 966, startPoint y: 233, endPoint x: 942, endPoint y: 230, distance: 24.2
click at [964, 233] on p "Couple things , Coping mechanisms , I will say ." at bounding box center [955, 231] width 422 height 14
drag, startPoint x: 722, startPoint y: 243, endPoint x: 826, endPoint y: 206, distance: 110.4
click at [826, 206] on div "25:40 + Add competency keyboard_arrow_right" at bounding box center [955, 209] width 422 height 14
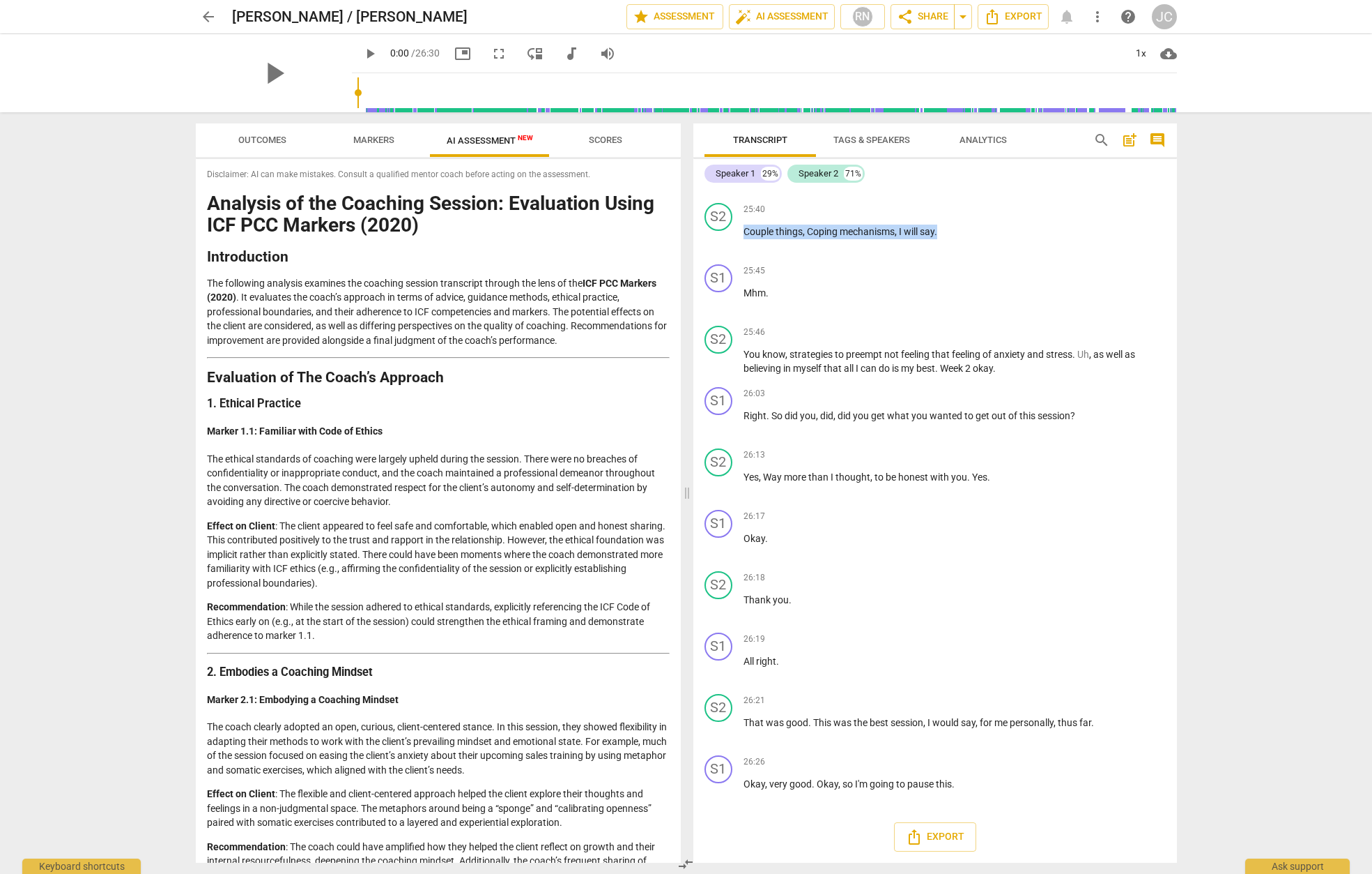
scroll to position [0, 0]
click at [942, 837] on span "Export" at bounding box center [935, 836] width 58 height 17
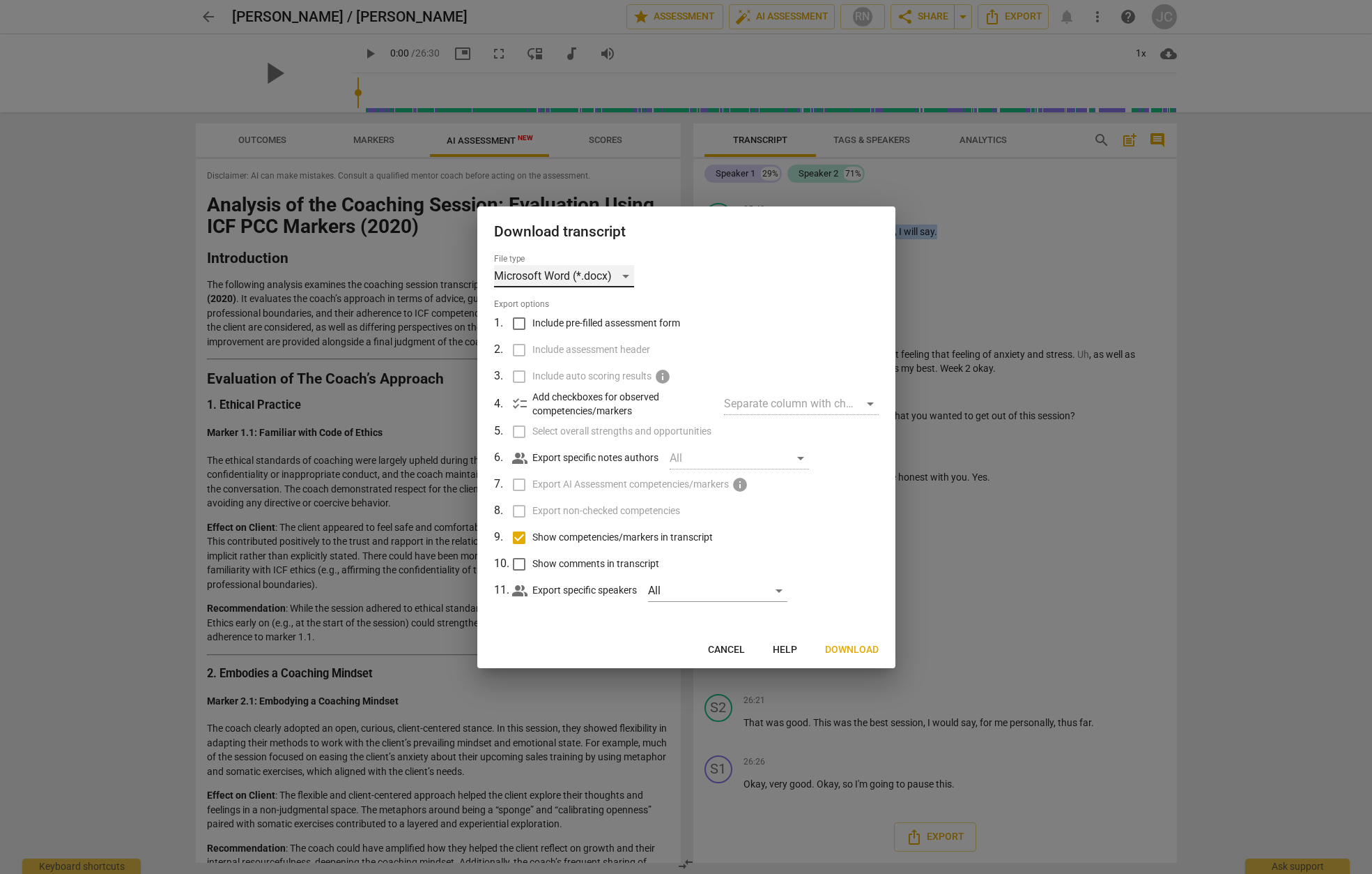
click at [624, 277] on div "Microsoft Word (*.docx)" at bounding box center [564, 275] width 140 height 23
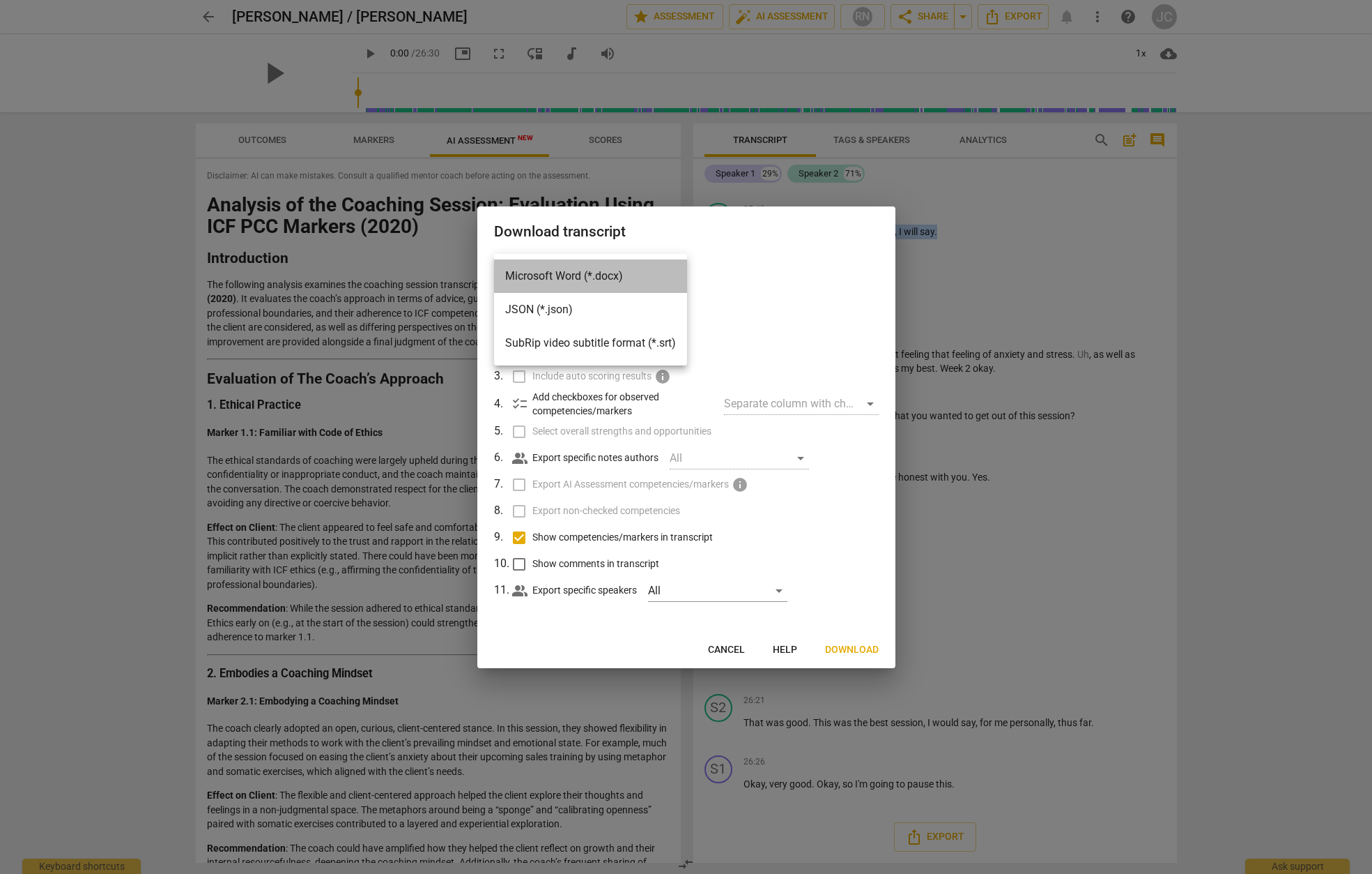
click at [569, 273] on li "Microsoft Word (*.docx)" at bounding box center [590, 275] width 193 height 33
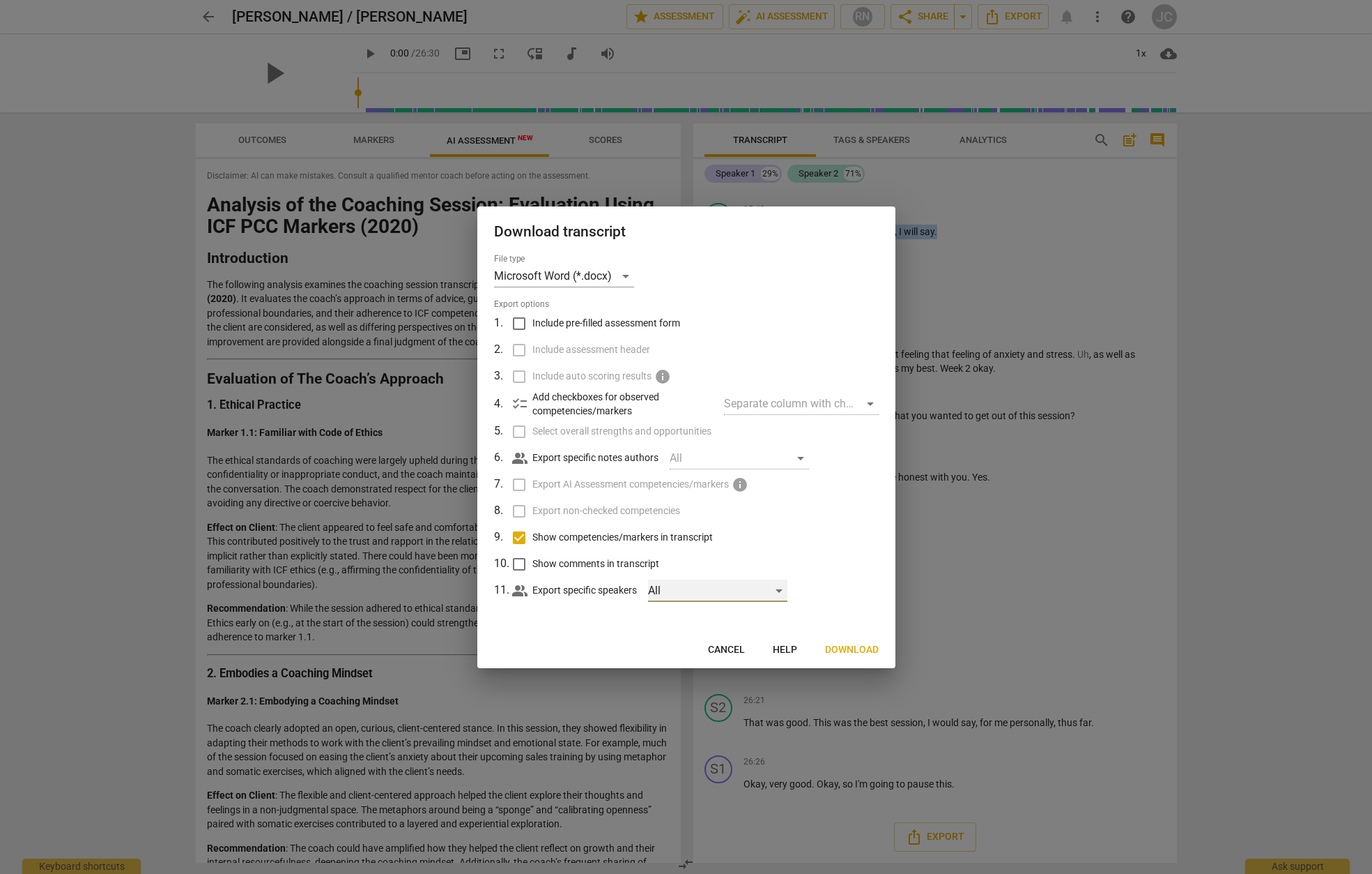
click at [778, 591] on div "All" at bounding box center [717, 590] width 139 height 23
click at [670, 590] on input "checkbox" at bounding box center [671, 590] width 33 height 33
checkbox input "true"
click at [803, 457] on div at bounding box center [686, 437] width 1372 height 874
click at [802, 457] on div "All" at bounding box center [739, 458] width 139 height 23
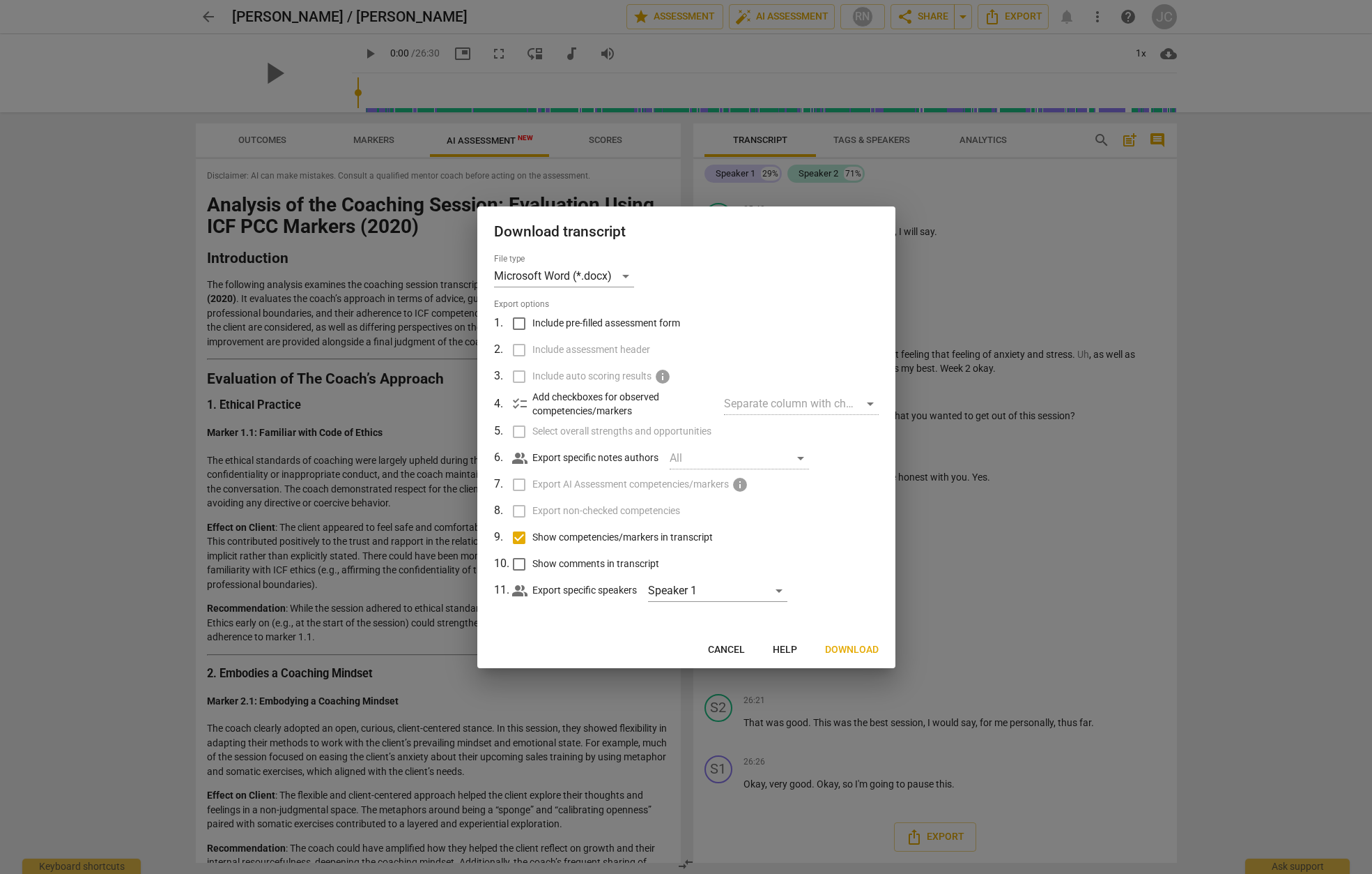
click at [867, 402] on div "Separate column with check marks" at bounding box center [801, 403] width 154 height 23
click at [718, 654] on span "Cancel" at bounding box center [726, 649] width 37 height 14
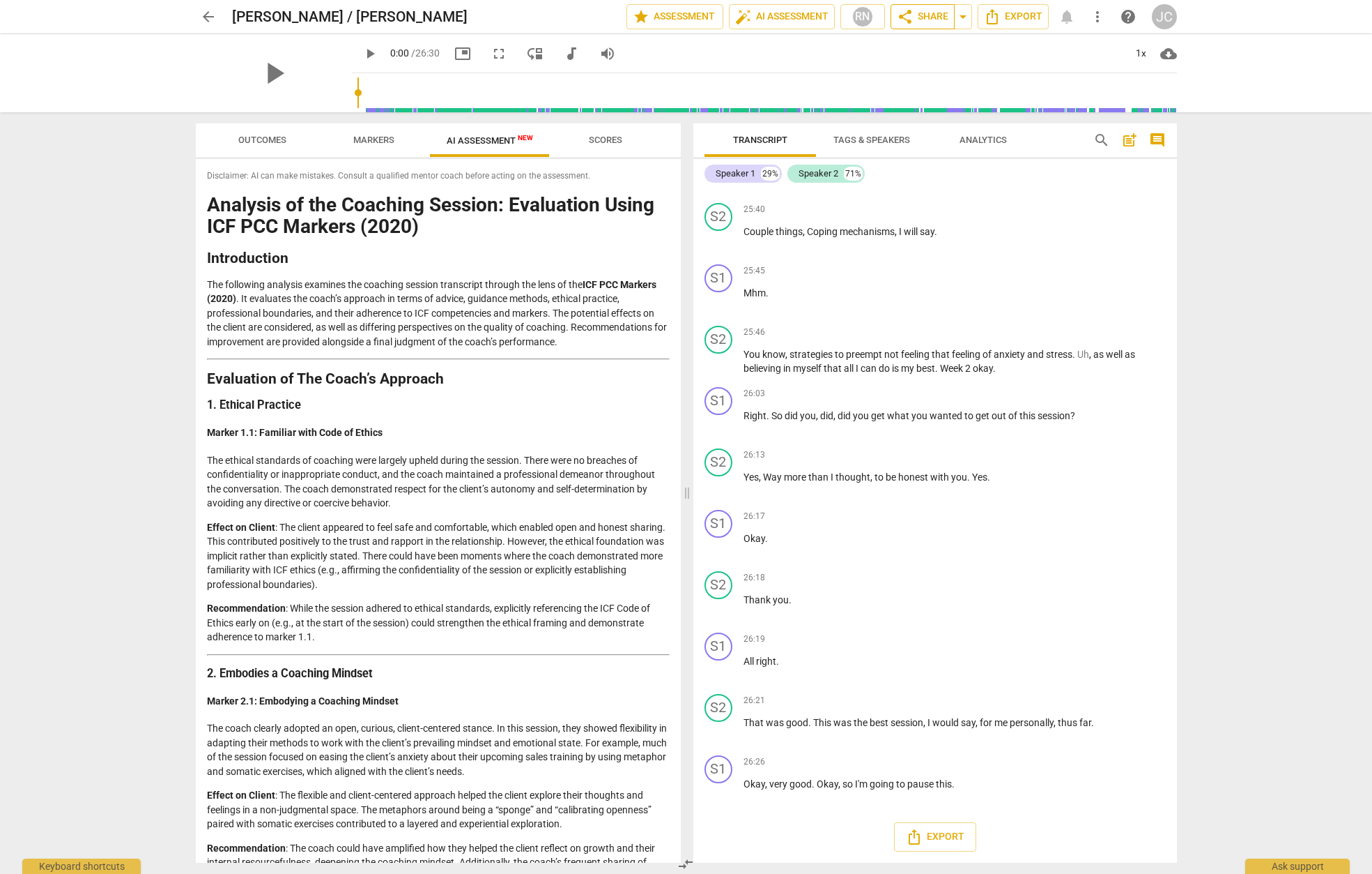
click at [920, 14] on span "share Share" at bounding box center [922, 16] width 51 height 17
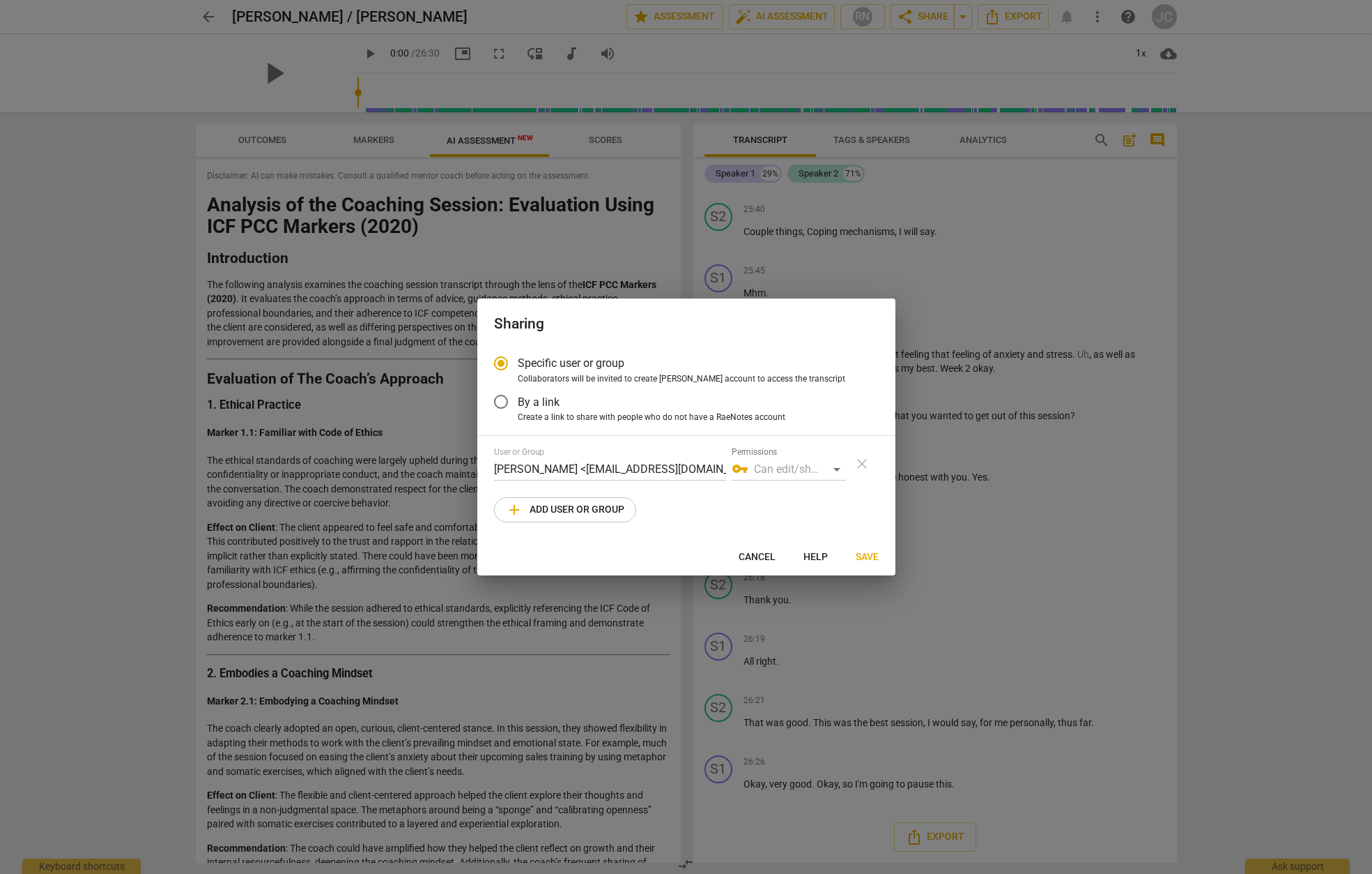
click at [838, 473] on div "vpn_key Can edit/share" at bounding box center [788, 469] width 113 height 23
click at [838, 472] on div "vpn_key Can edit/share" at bounding box center [788, 469] width 113 height 23
click at [833, 465] on div "vpn_key Can edit/share" at bounding box center [788, 469] width 113 height 23
click at [838, 472] on div "vpn_key Can edit/share" at bounding box center [788, 469] width 113 height 23
click at [621, 515] on span "add Add user or group" at bounding box center [565, 509] width 119 height 17
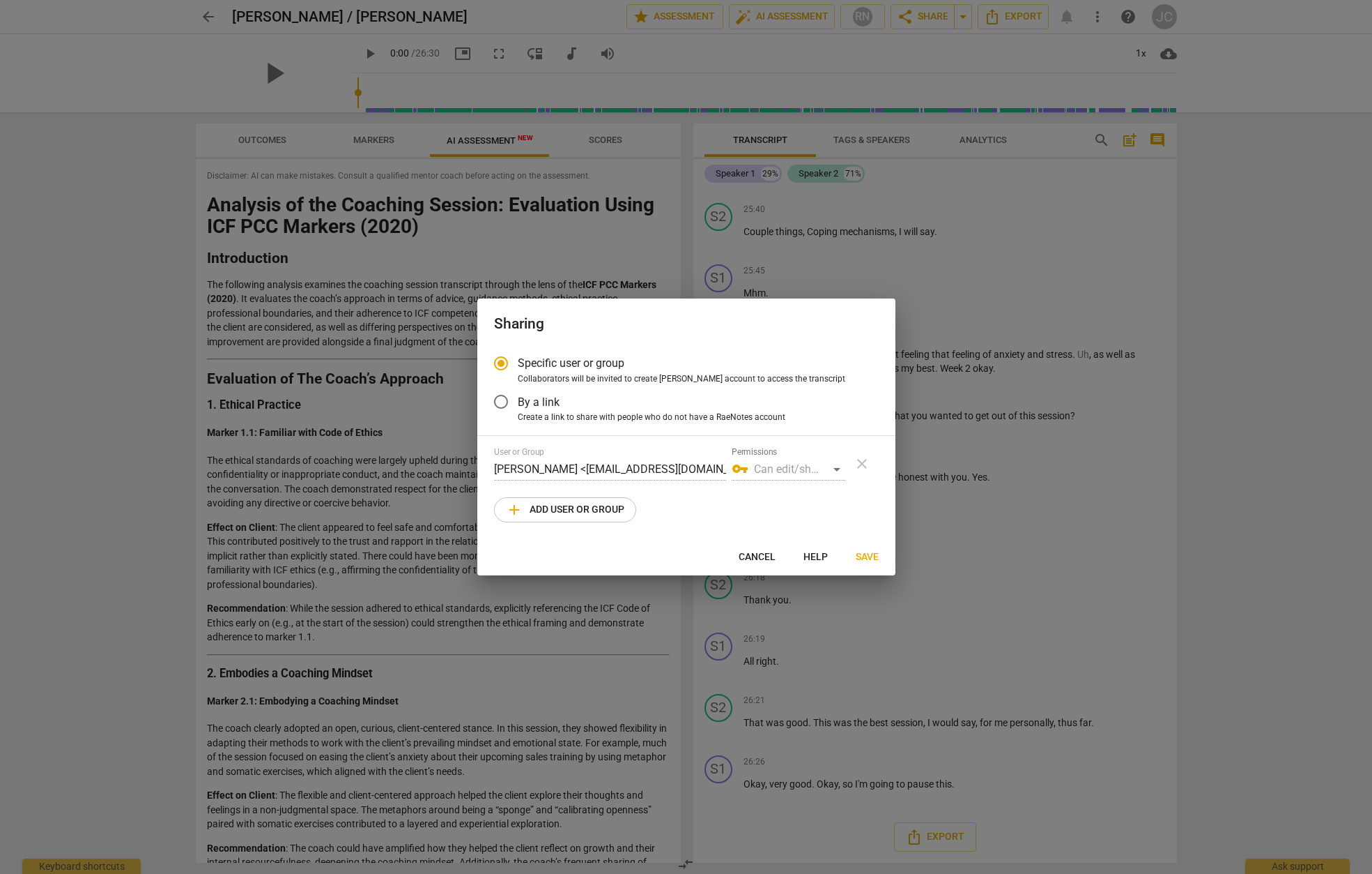
radio input "false"
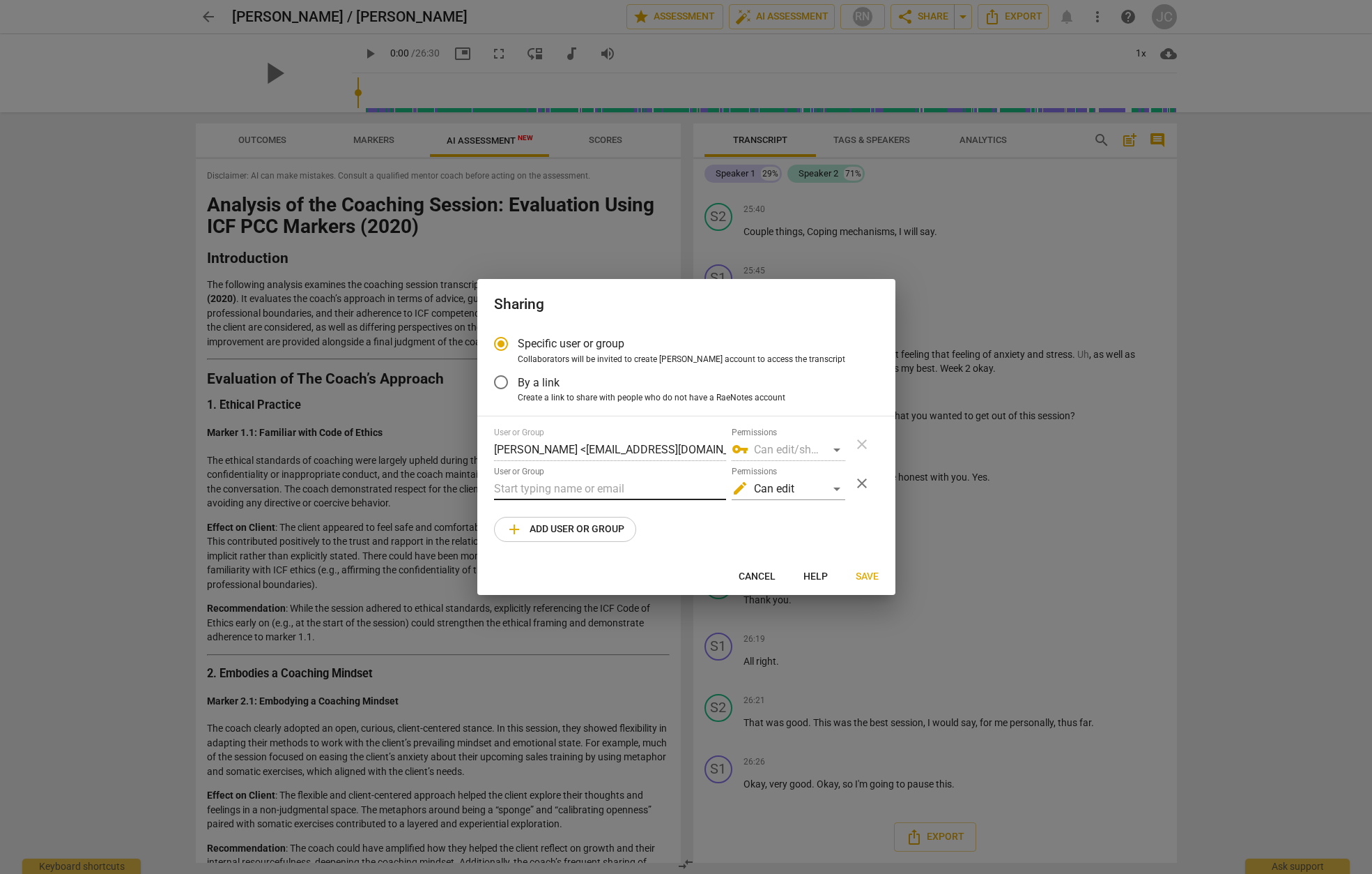
click at [602, 488] on input "text" at bounding box center [610, 489] width 232 height 23
type input "[EMAIL_ADDRESS][DOMAIN_NAME]"
click at [838, 490] on div "edit Can edit" at bounding box center [788, 489] width 113 height 23
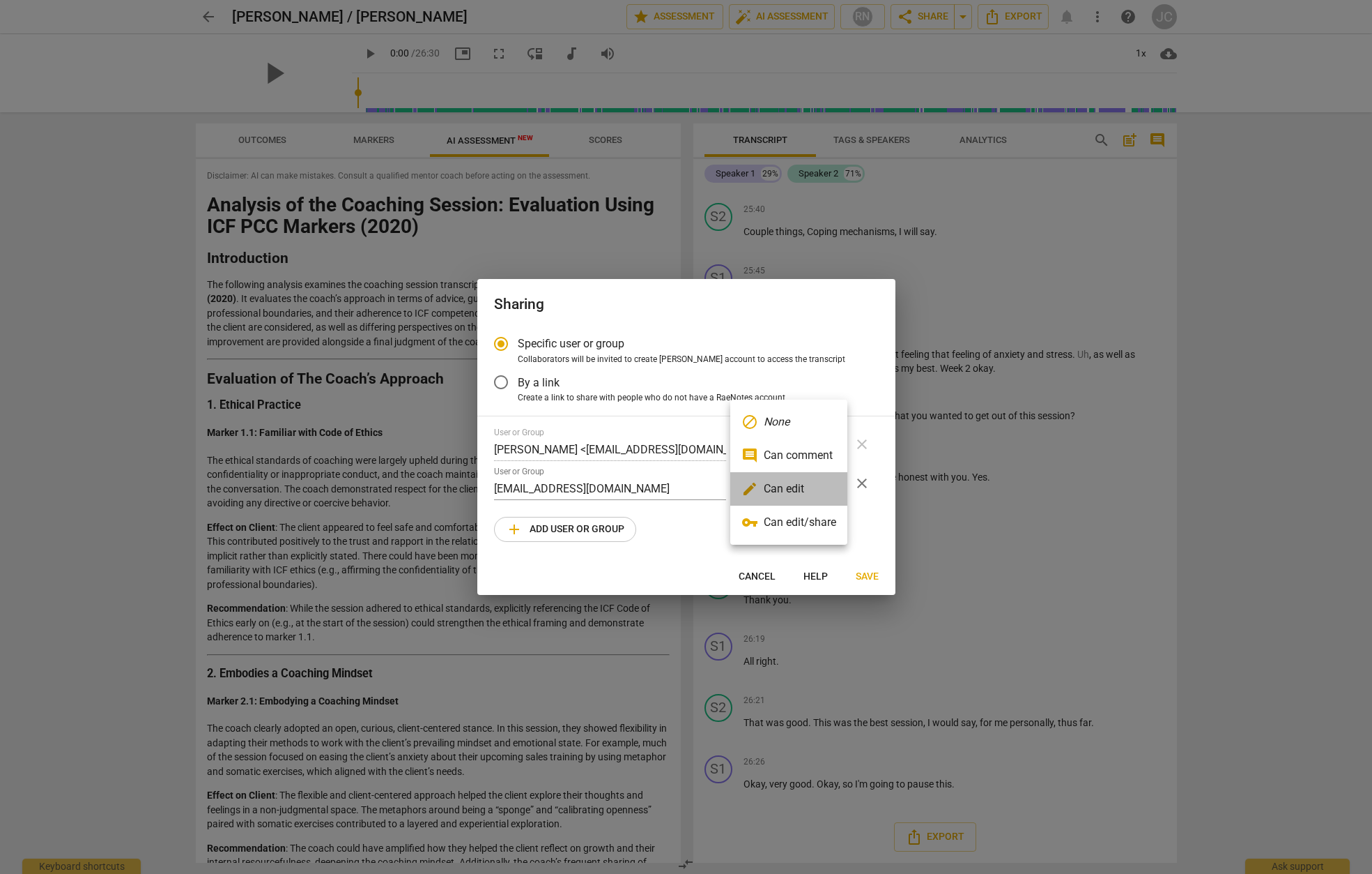
click at [821, 487] on li "edit Can edit" at bounding box center [789, 488] width 117 height 33
click at [869, 574] on span "Save" at bounding box center [867, 576] width 23 height 14
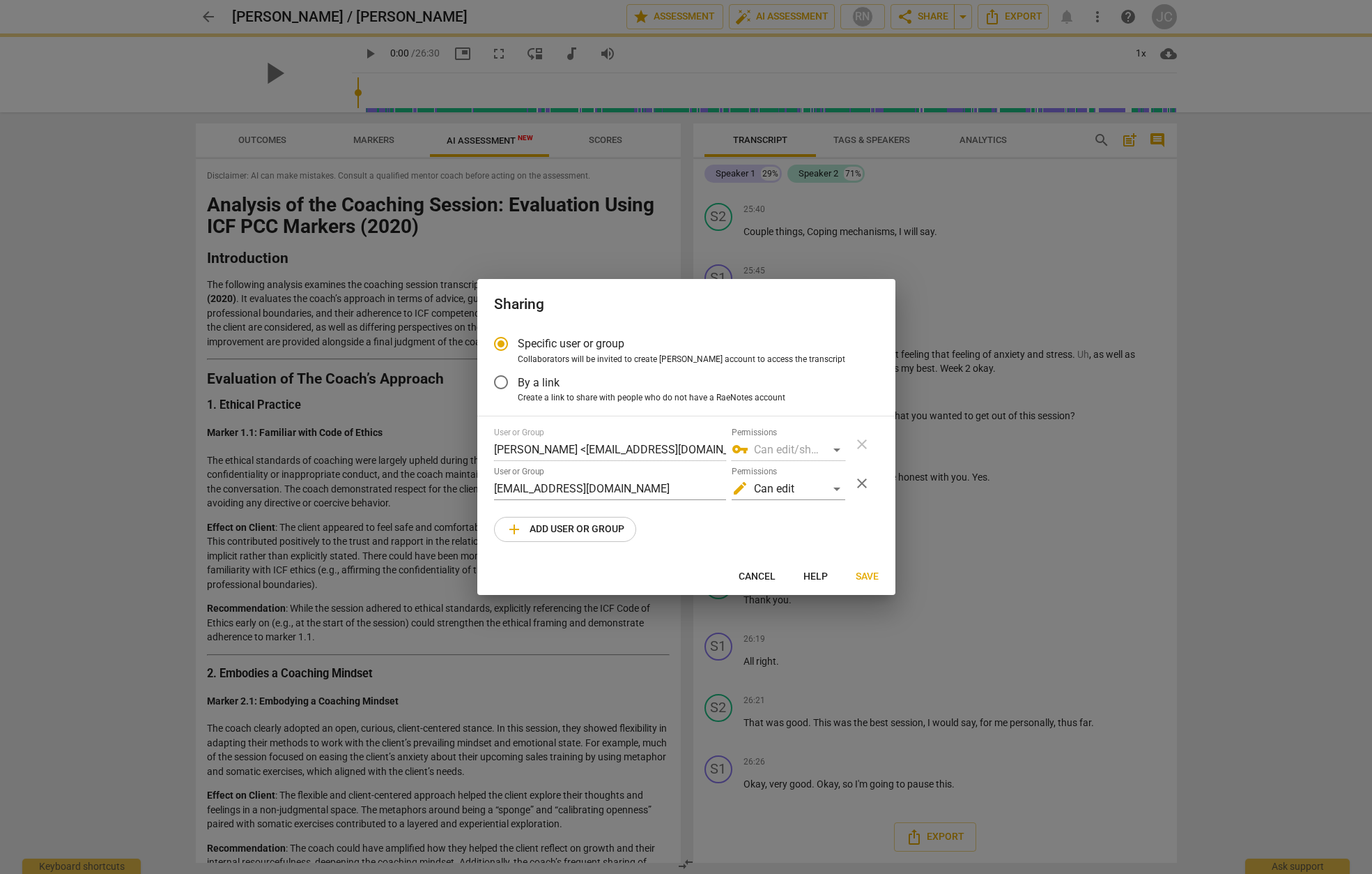
radio input "false"
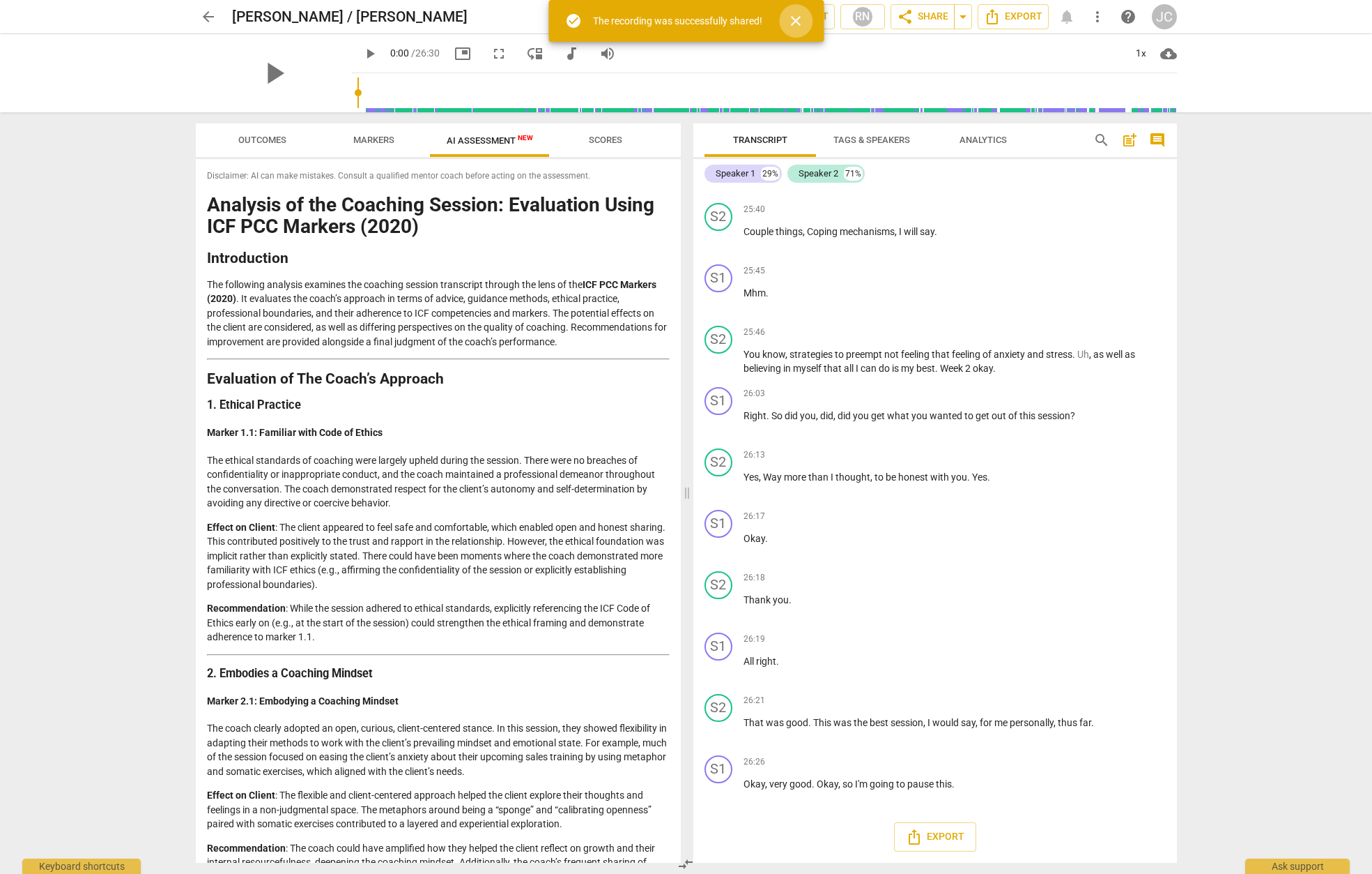
click at [791, 23] on span "close" at bounding box center [795, 21] width 17 height 17
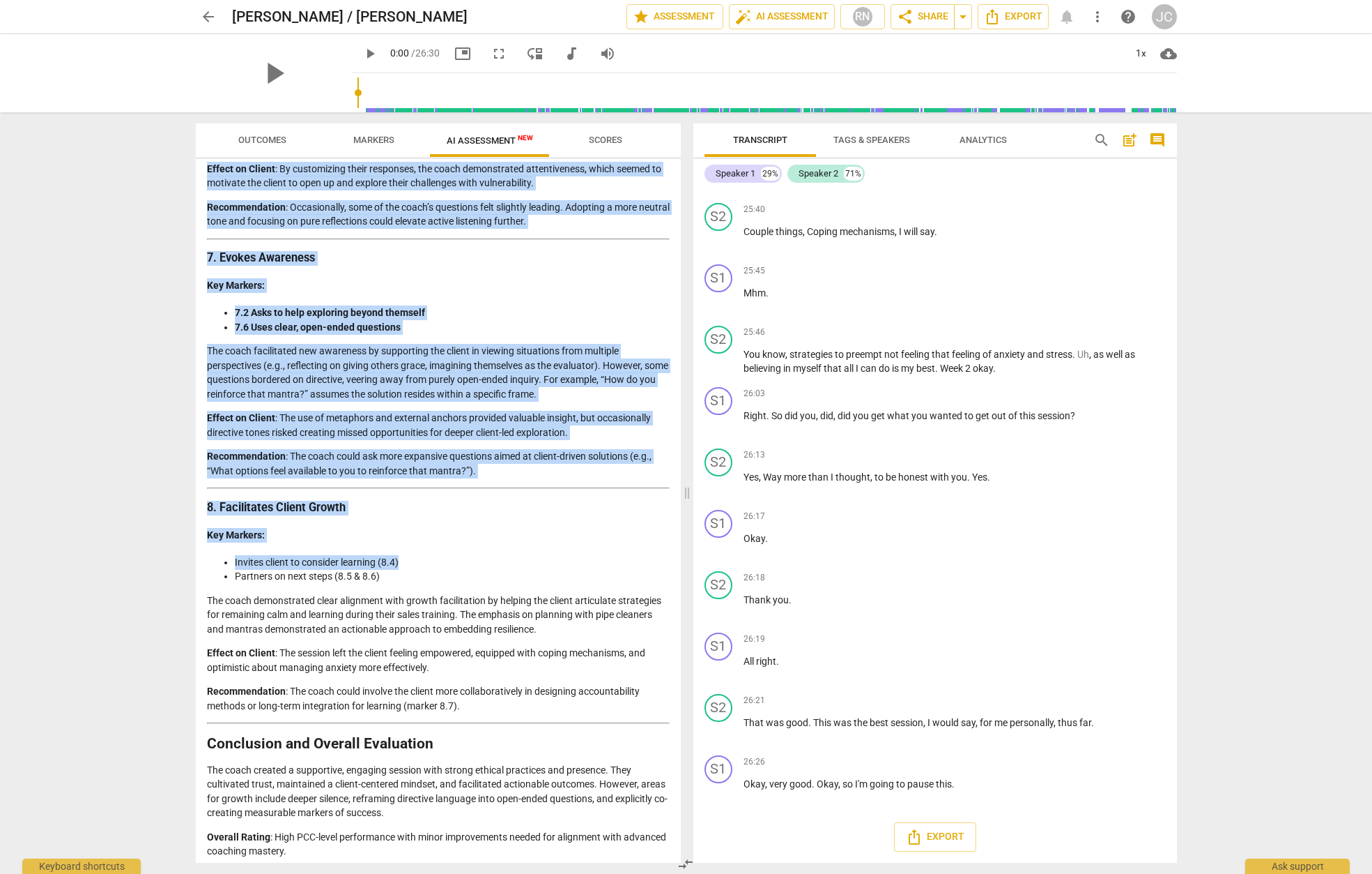
scroll to position [1936, 0]
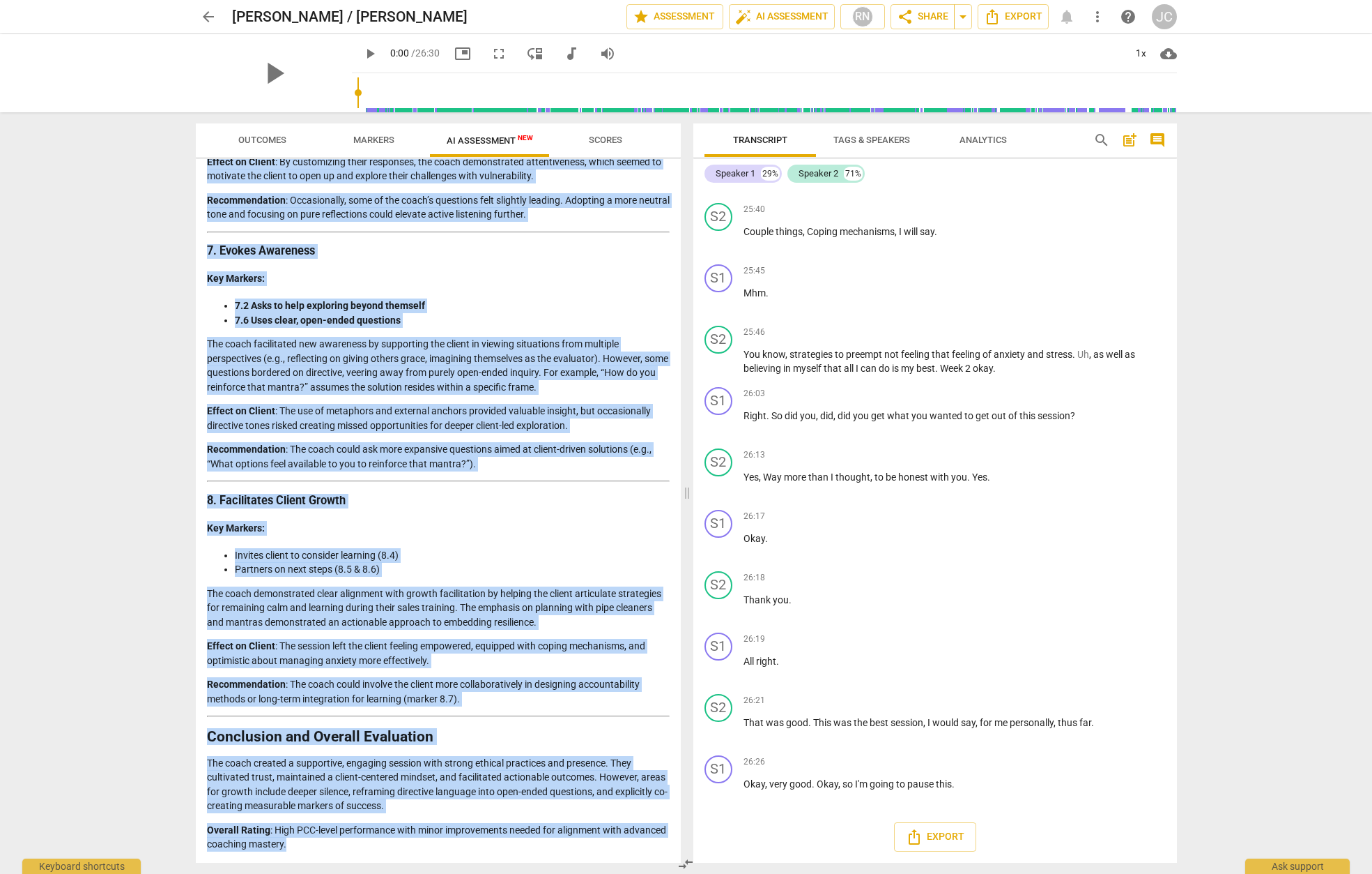
drag, startPoint x: 209, startPoint y: 208, endPoint x: 533, endPoint y: 846, distance: 715.6
copy div "Loremips do sit Ametcons Adipisc: Elitseddoe Tempo INC UTL Etdolor (5369) Magna…"
